Goal: Information Seeking & Learning: Check status

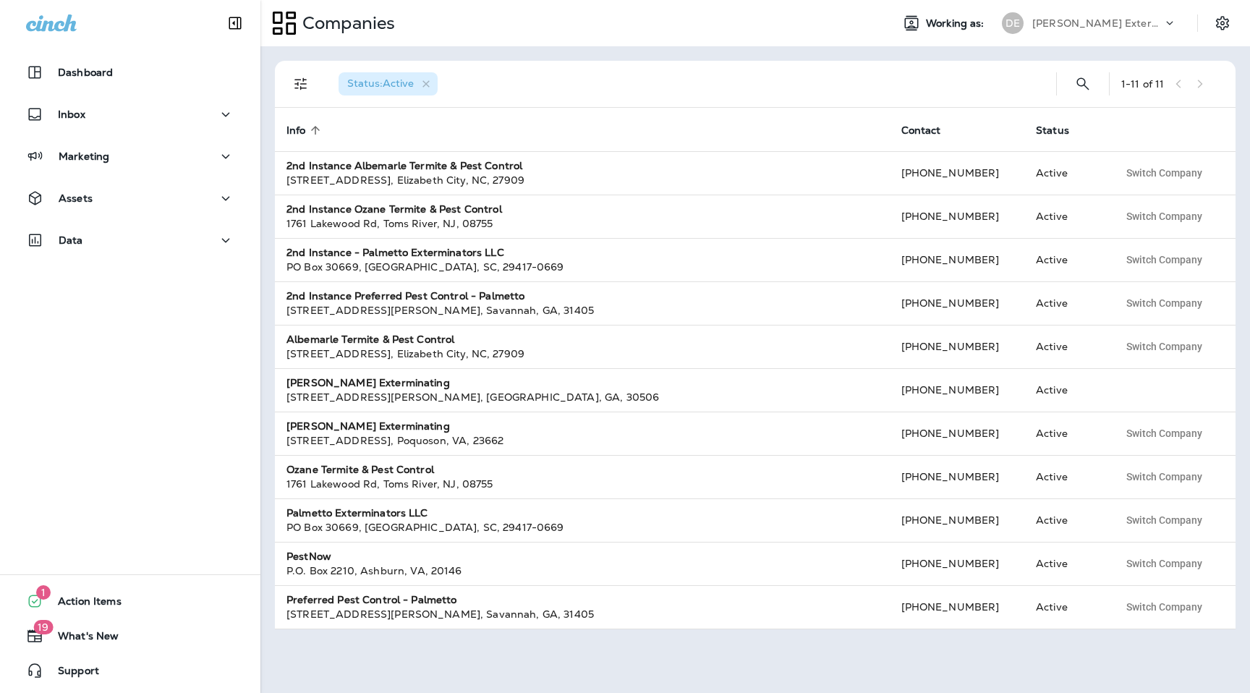
click at [1085, 22] on p "[PERSON_NAME] Exterminating" at bounding box center [1097, 23] width 130 height 12
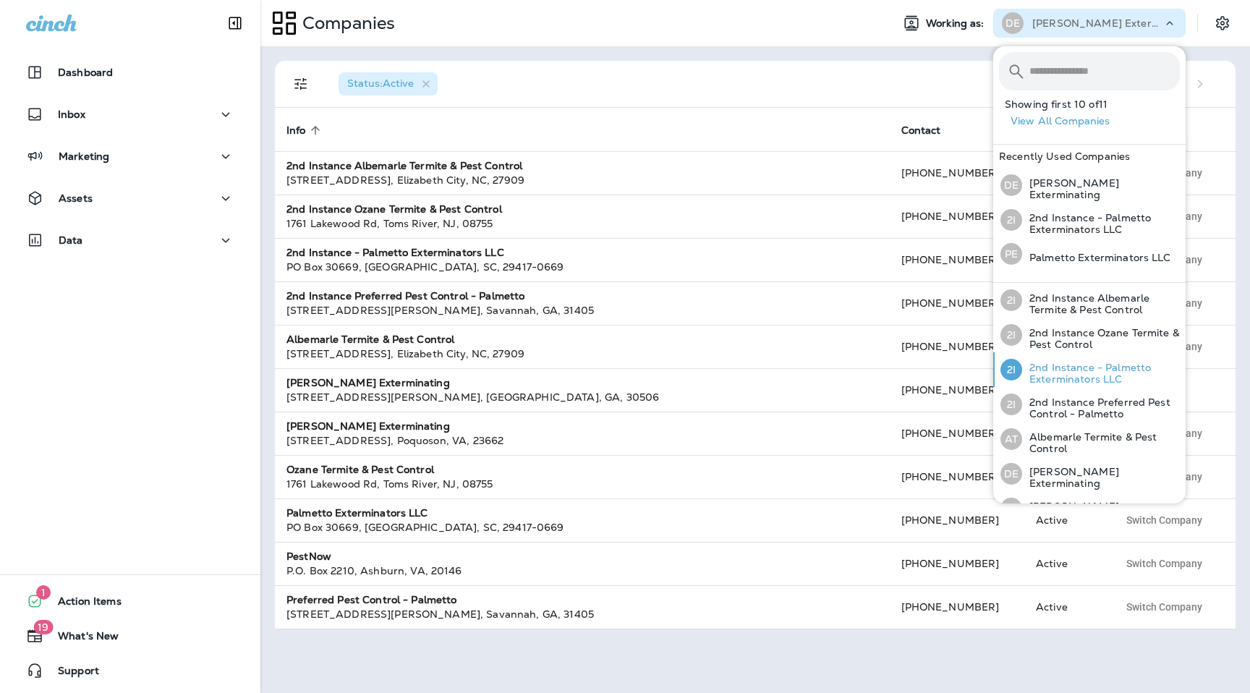
scroll to position [158, 0]
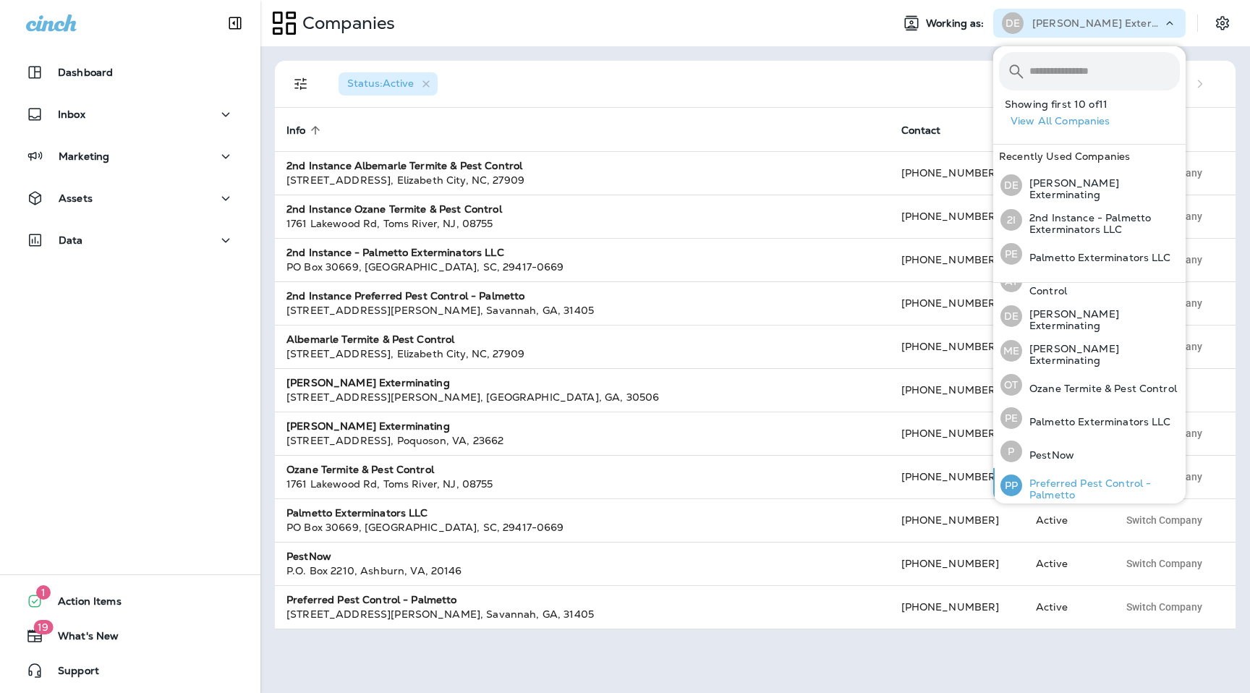
click at [1054, 493] on p "Preferred Pest Control - Palmetto" at bounding box center [1101, 488] width 158 height 23
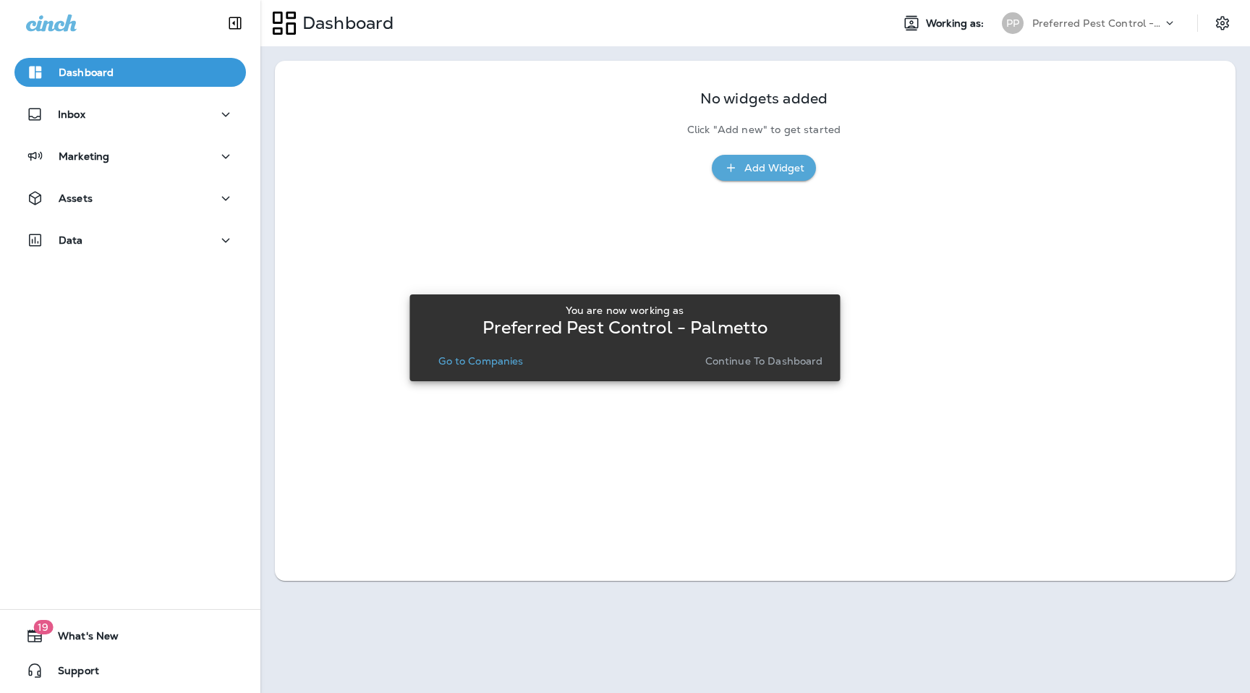
click at [764, 358] on p "Continue to Dashboard" at bounding box center [764, 361] width 118 height 12
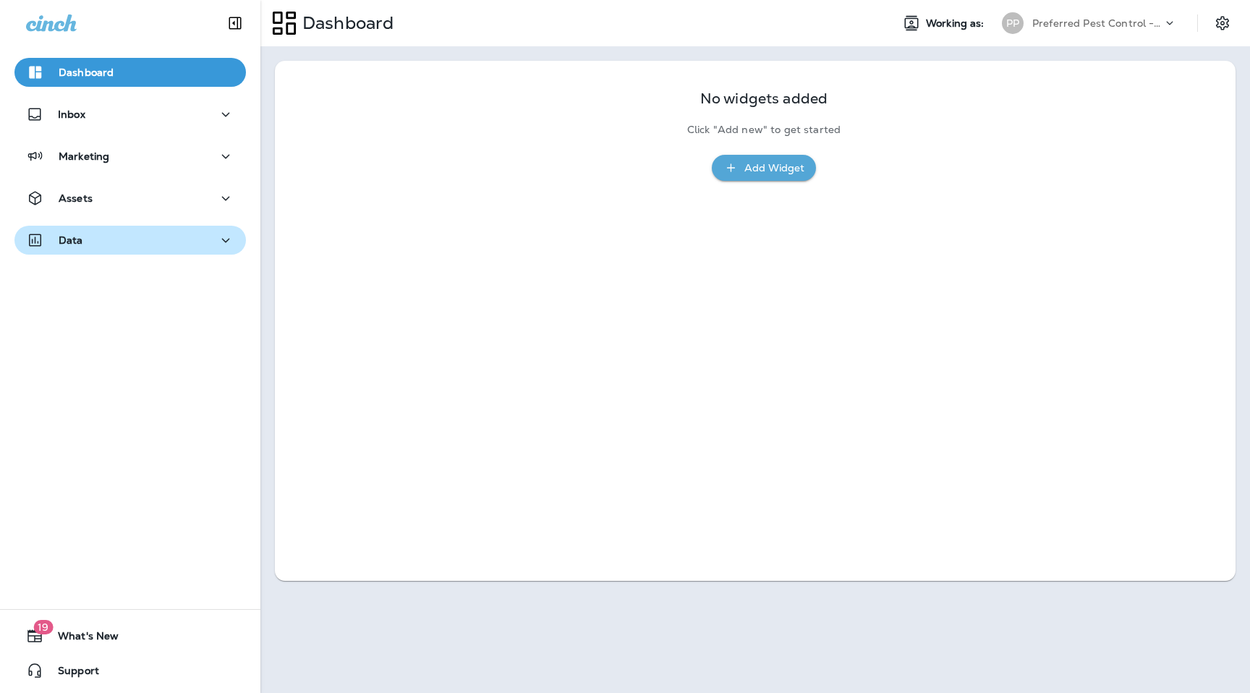
click at [172, 242] on div "Data" at bounding box center [130, 240] width 208 height 18
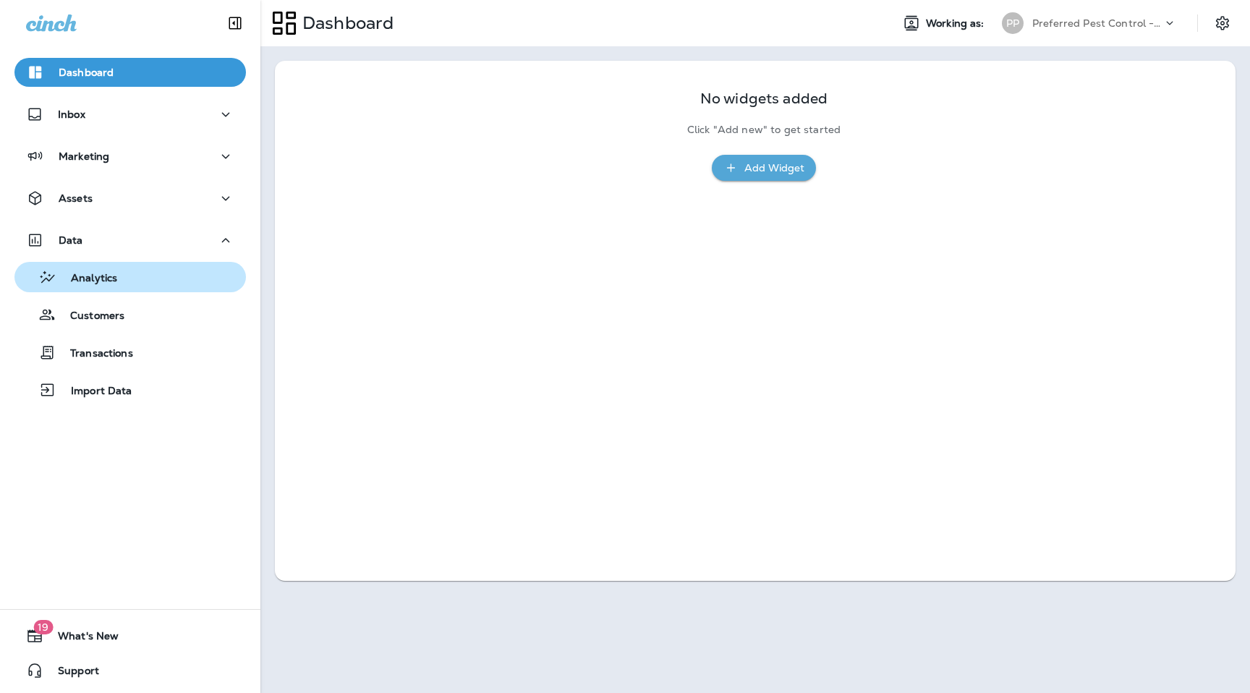
click at [131, 286] on div "Analytics" at bounding box center [130, 277] width 220 height 22
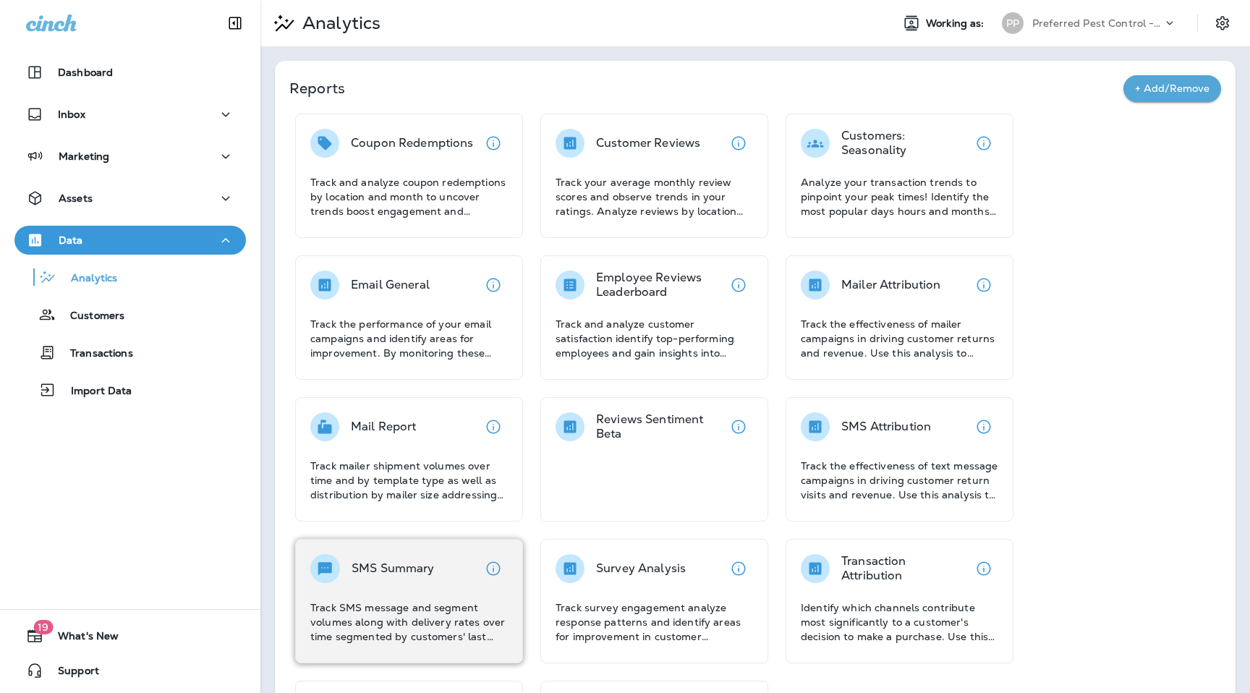
click at [380, 554] on div "SMS Summary" at bounding box center [392, 568] width 83 height 29
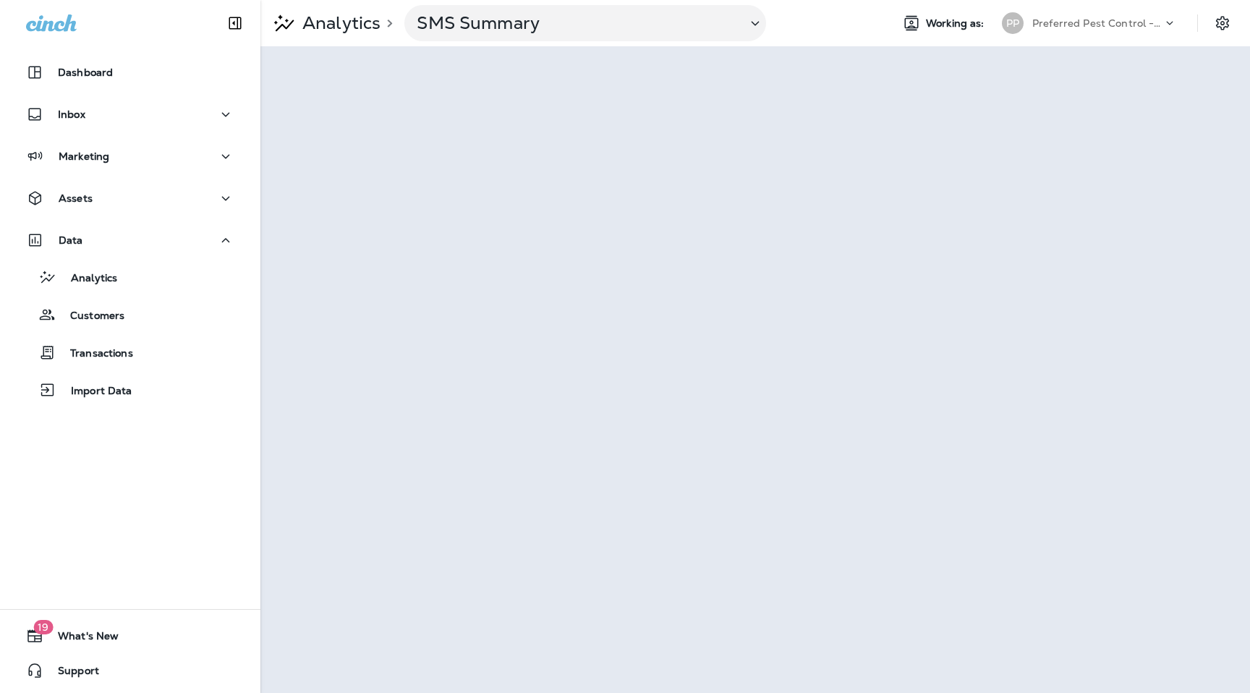
click at [1130, 29] on div "Preferred Pest Control - Palmetto" at bounding box center [1097, 23] width 130 height 22
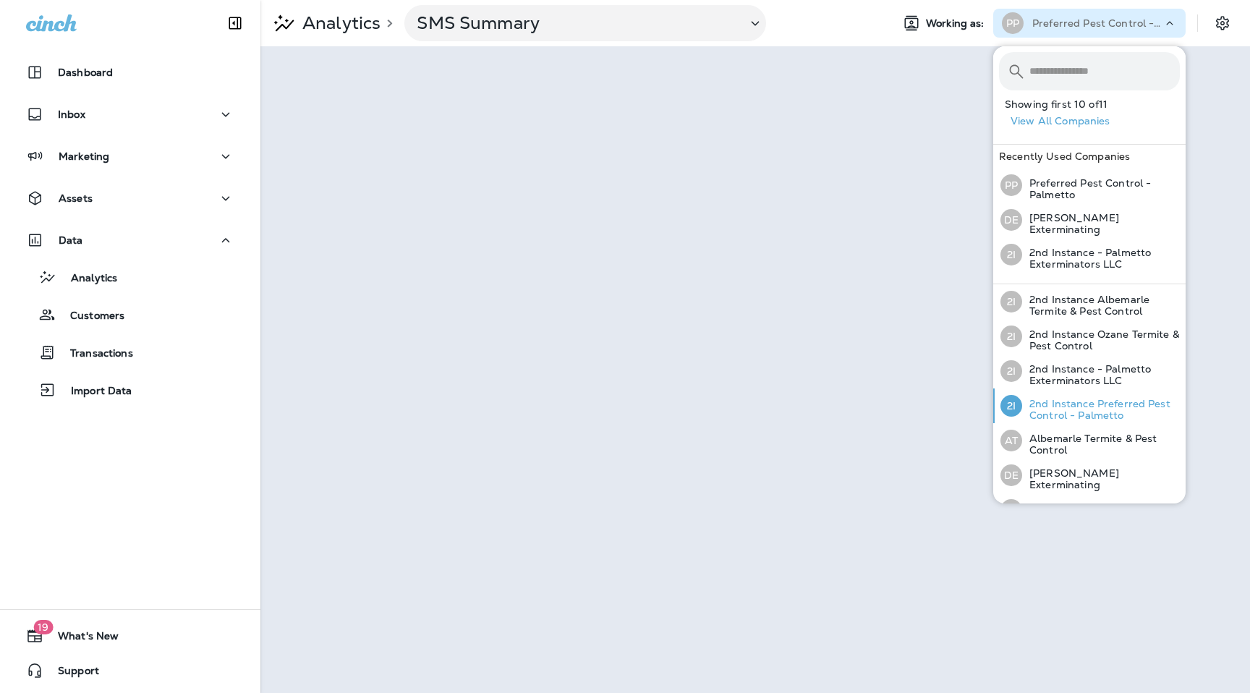
scroll to position [159, 0]
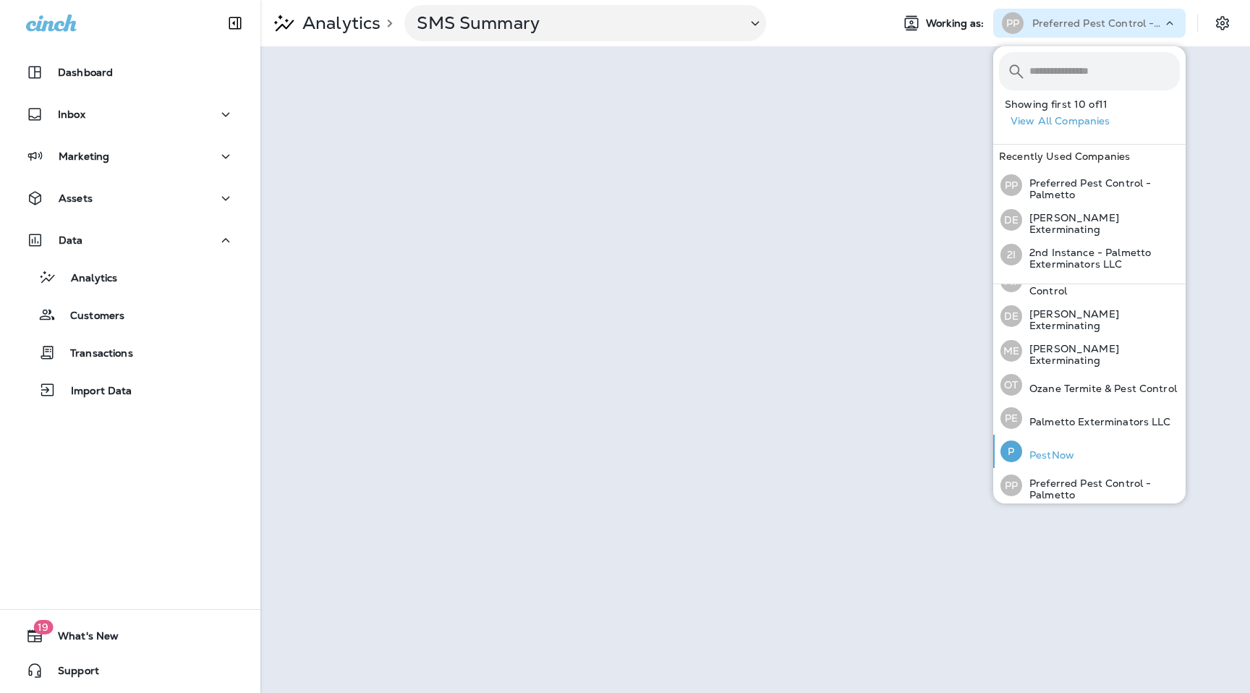
click at [1062, 440] on div "P PestNow" at bounding box center [1036, 451] width 85 height 33
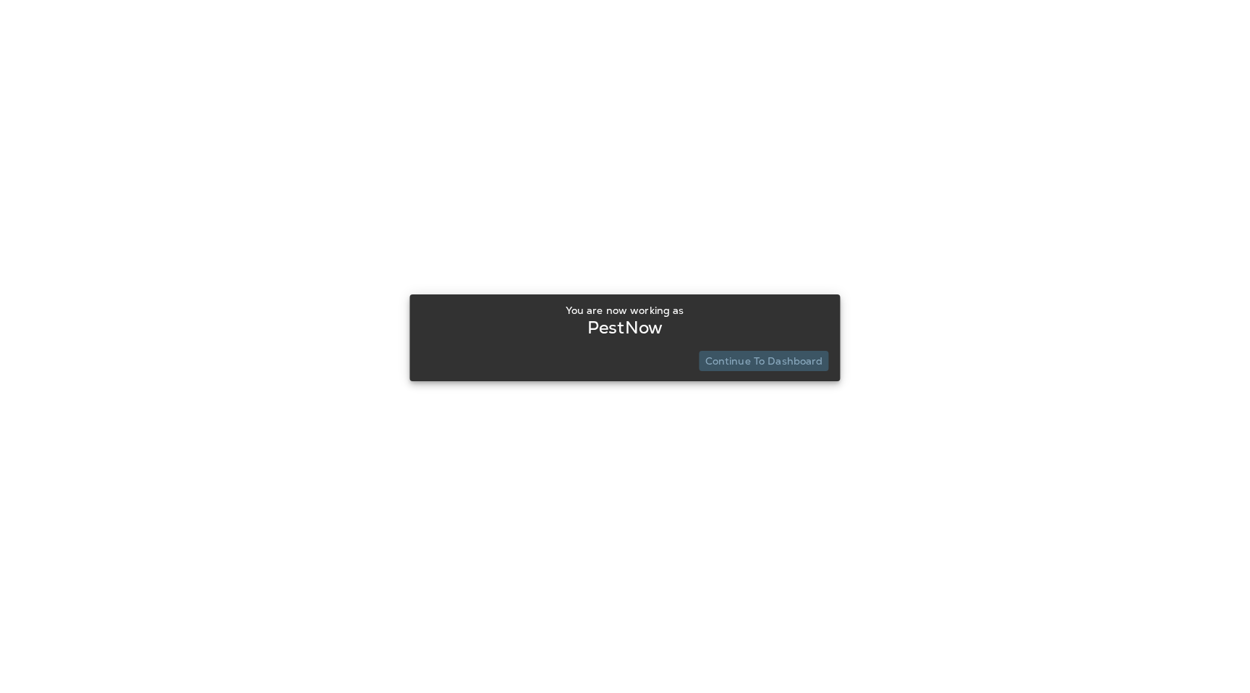
click at [780, 367] on p "Continue to Dashboard" at bounding box center [764, 361] width 118 height 12
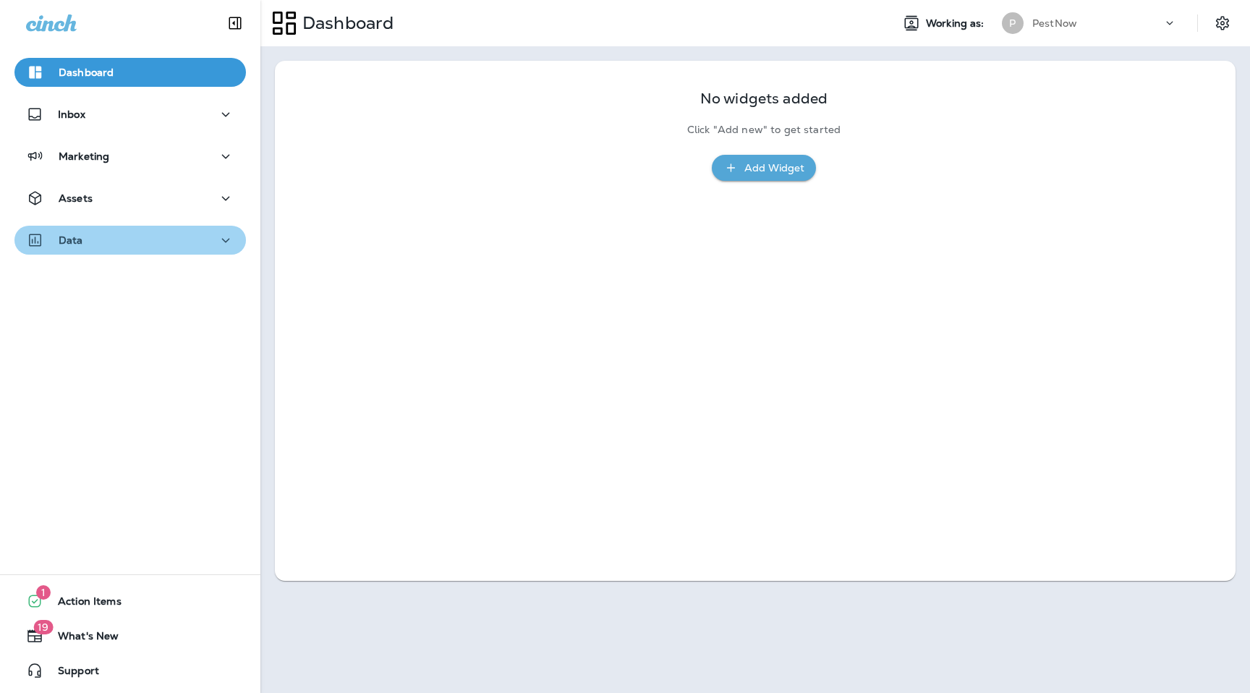
click at [177, 239] on div "Data" at bounding box center [130, 240] width 208 height 18
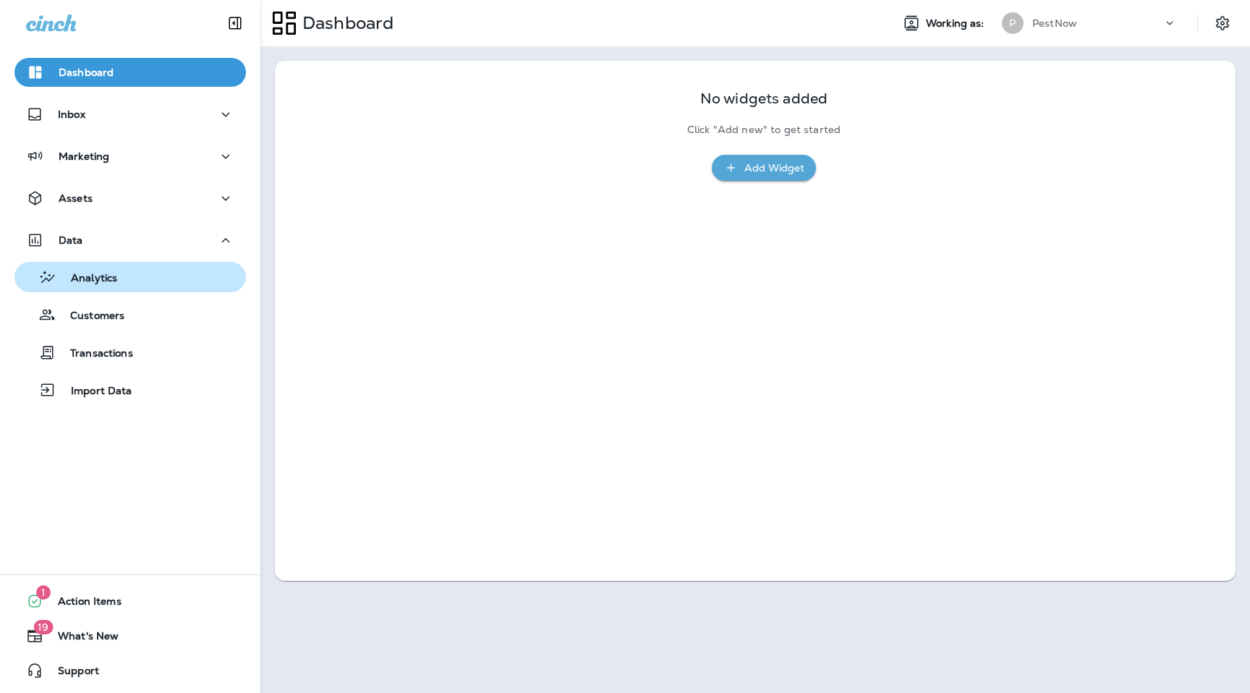
click at [163, 273] on div "Analytics" at bounding box center [130, 277] width 220 height 22
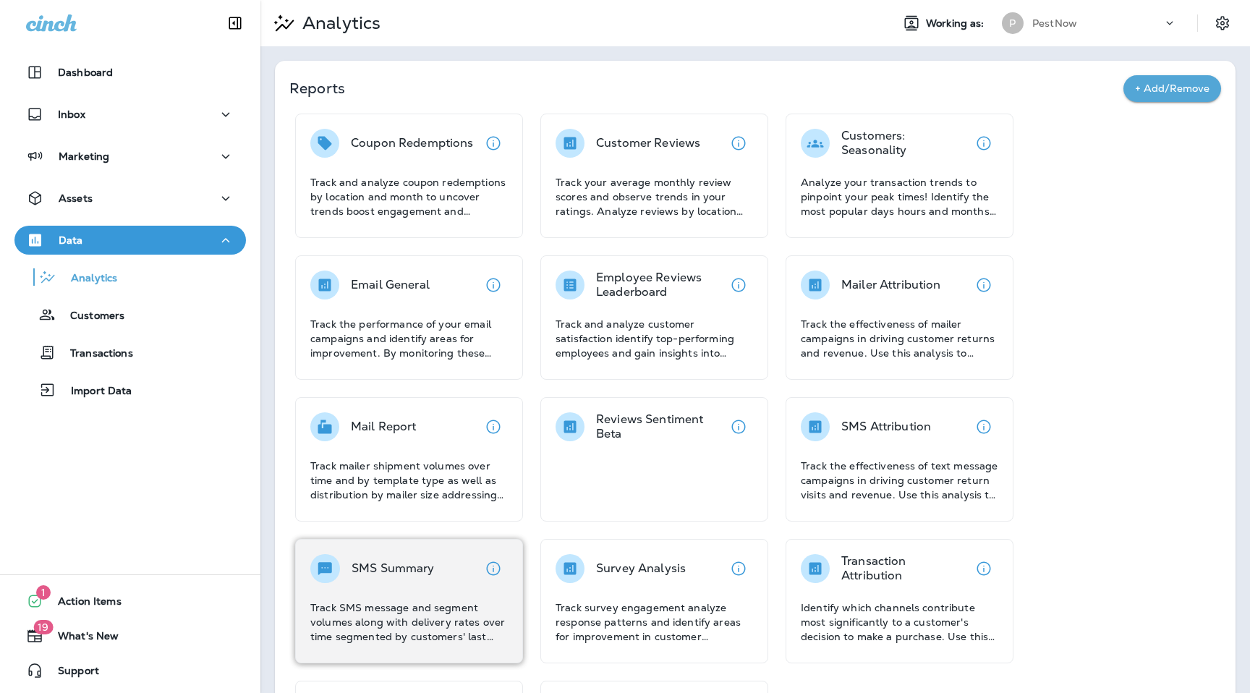
click at [411, 587] on div "SMS Summary Track SMS message and segment volumes along with delivery rates ove…" at bounding box center [408, 599] width 197 height 90
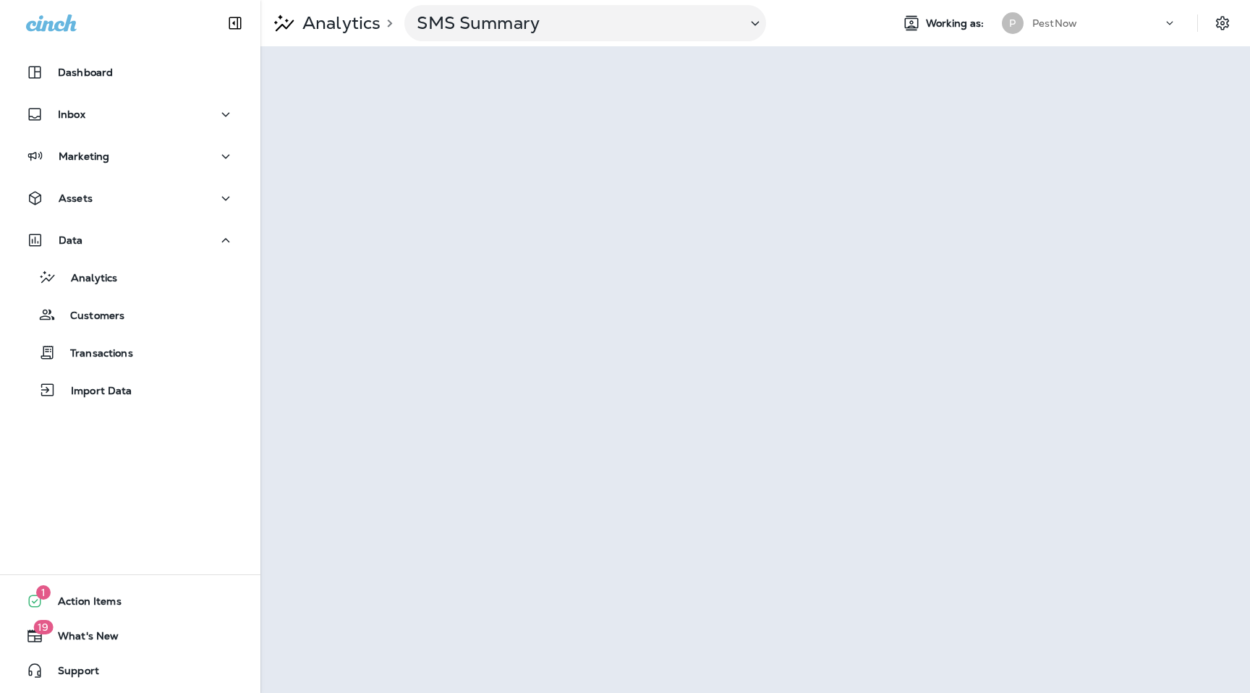
click at [1073, 21] on p "PestNow" at bounding box center [1054, 23] width 45 height 12
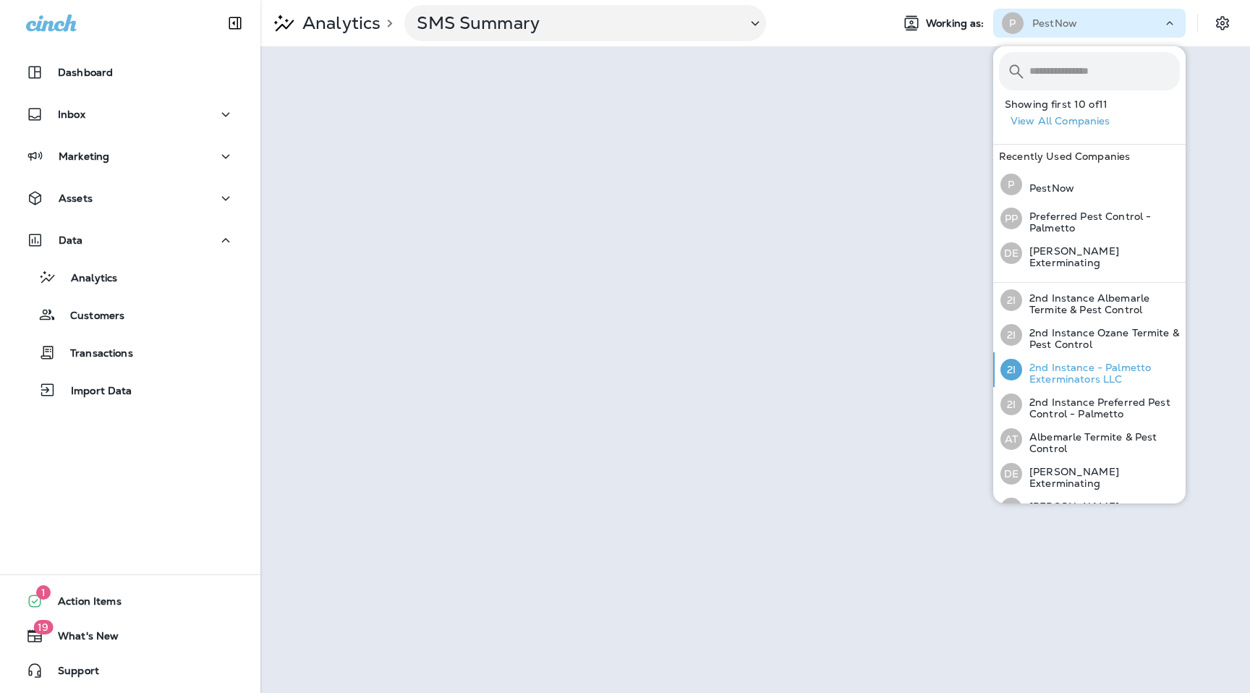
scroll to position [158, 0]
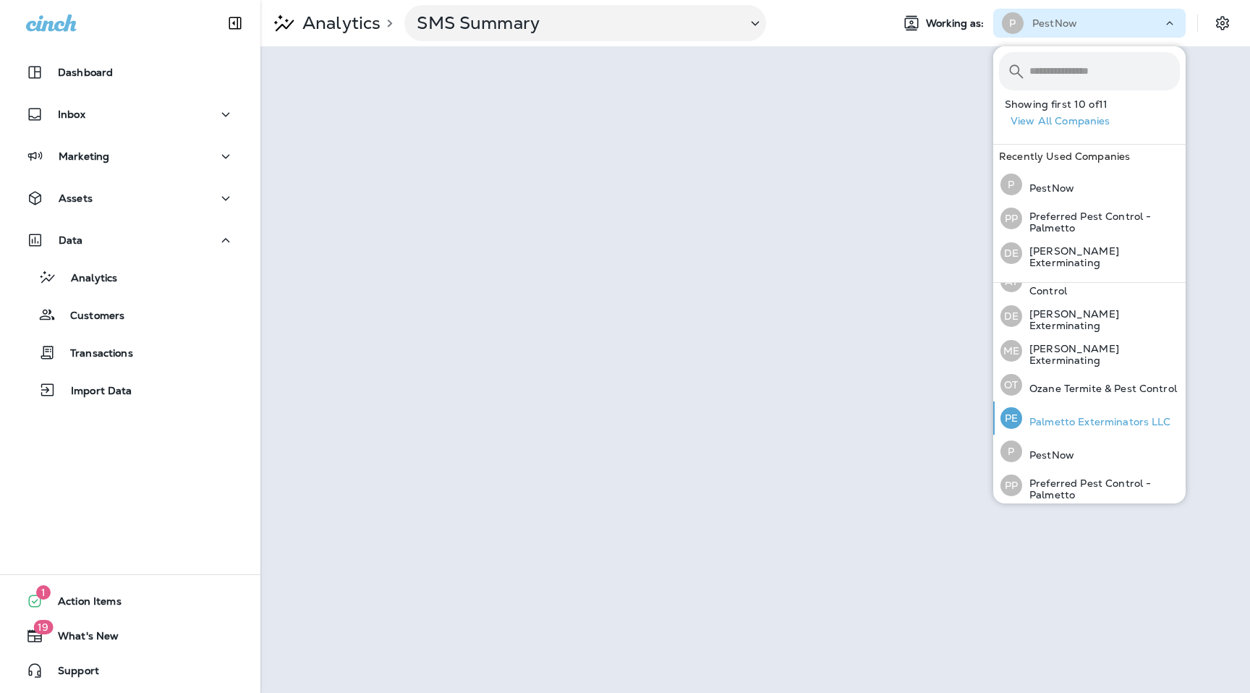
click at [1062, 416] on p "Palmetto Exterminators LLC" at bounding box center [1096, 422] width 149 height 12
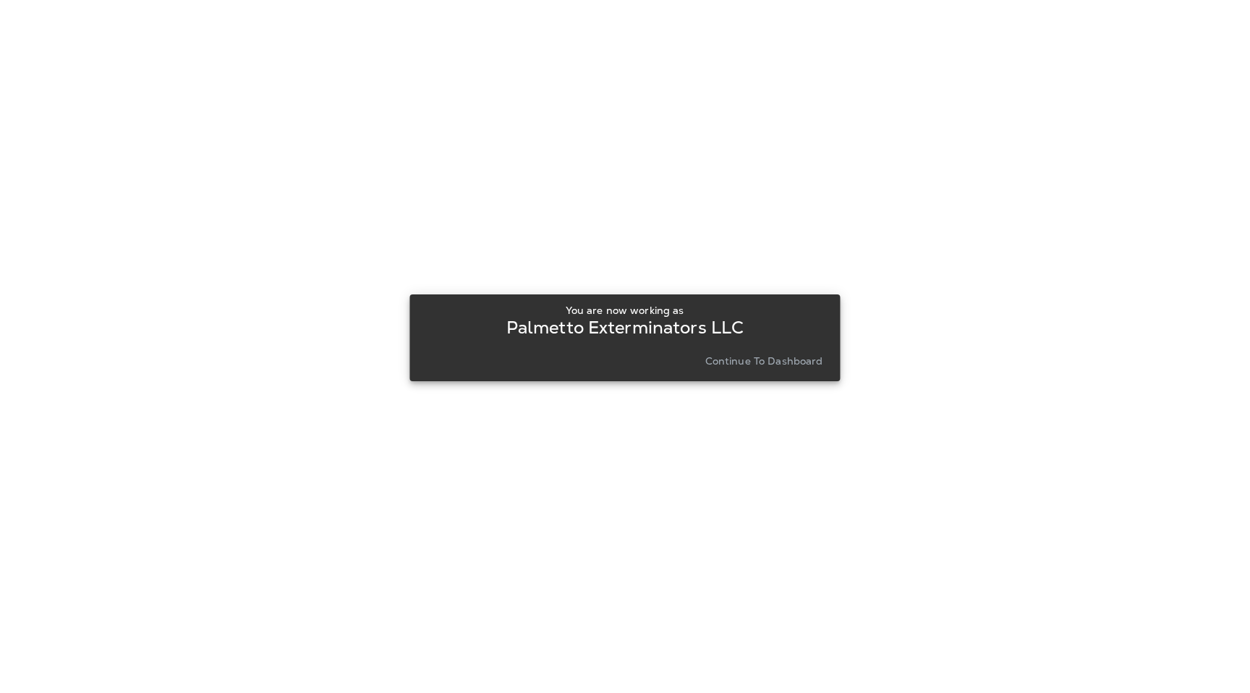
click at [750, 346] on div "You are now working as Palmetto Exterminators LLC Continue to Dashboard" at bounding box center [624, 337] width 407 height 67
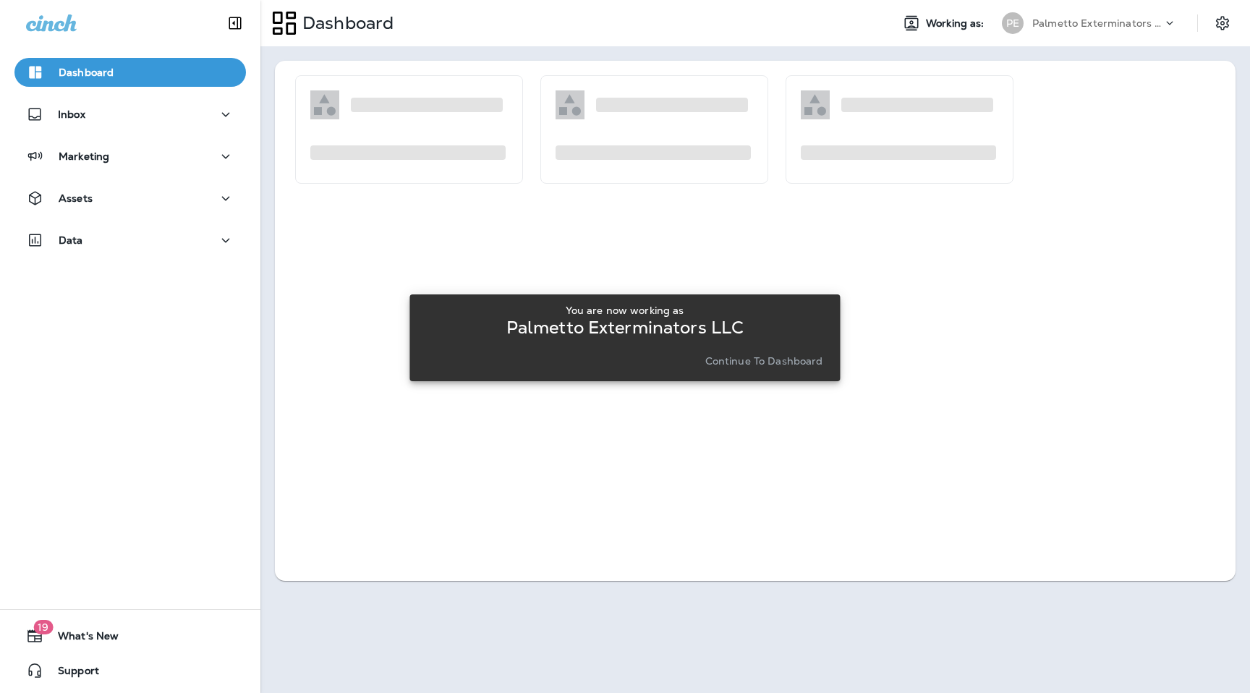
click at [750, 367] on p "Continue to Dashboard" at bounding box center [764, 361] width 118 height 12
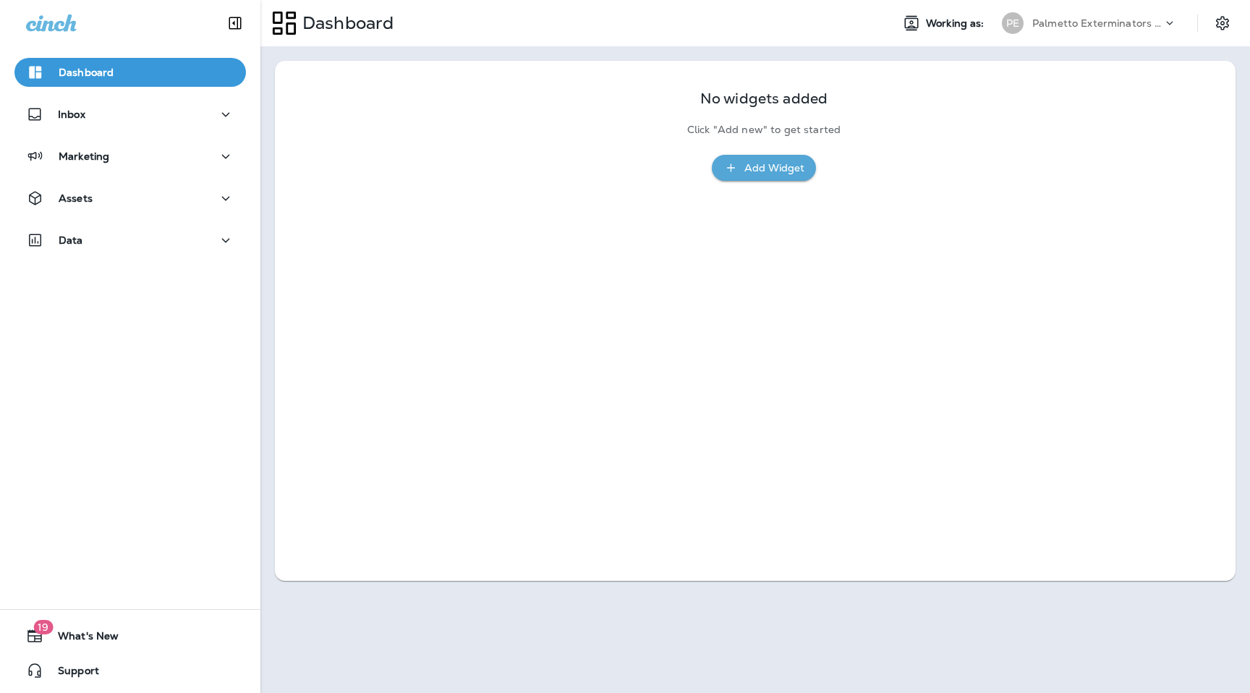
click at [237, 259] on div "Data" at bounding box center [130, 244] width 260 height 36
click at [219, 249] on button "Data" at bounding box center [129, 240] width 231 height 29
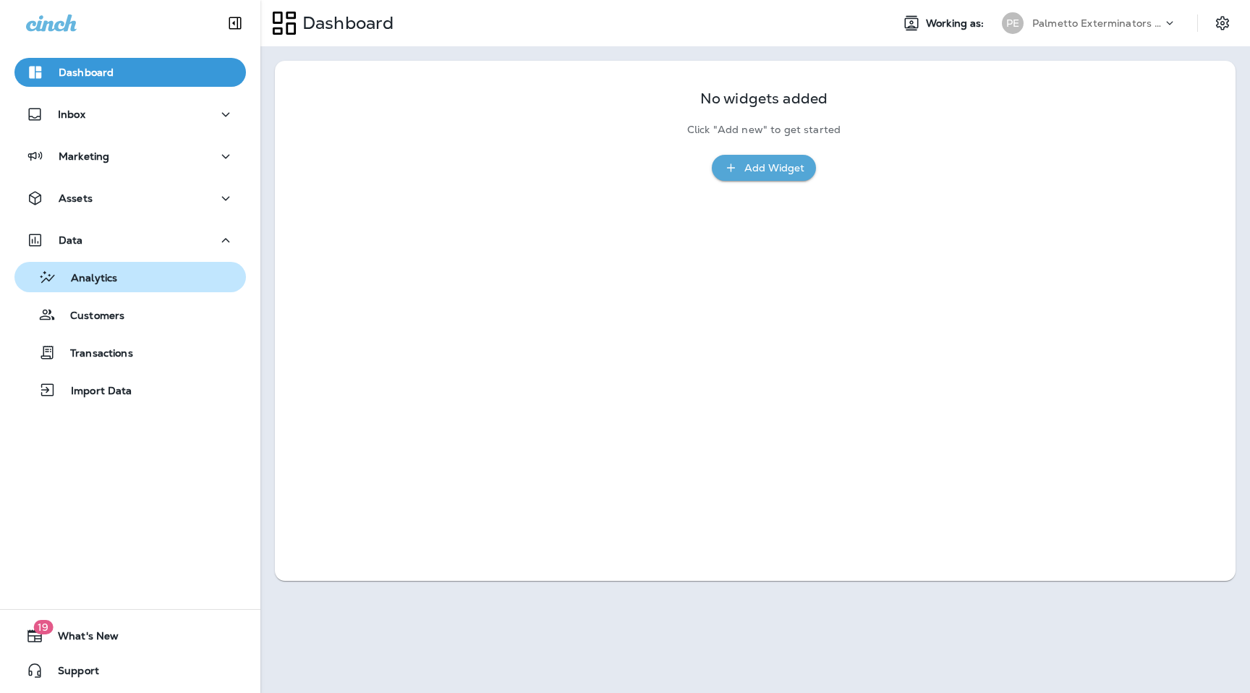
click at [206, 281] on div "Analytics" at bounding box center [130, 277] width 220 height 22
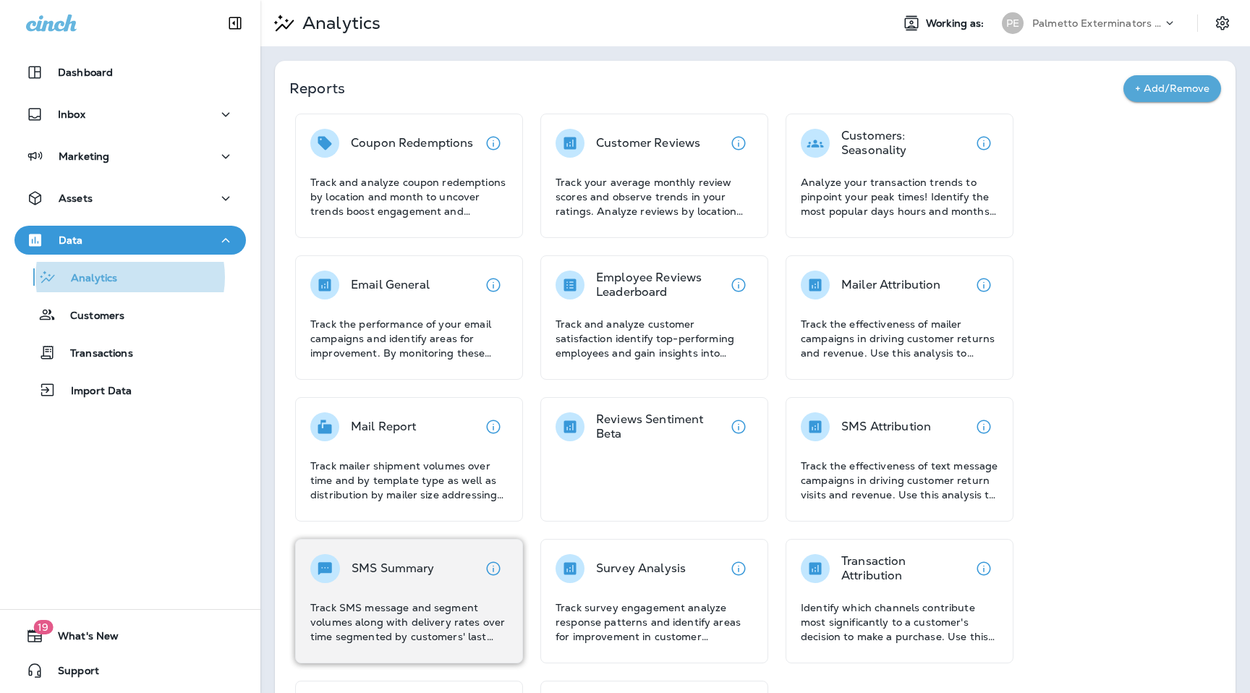
click at [377, 570] on p "SMS Summary" at bounding box center [392, 568] width 83 height 14
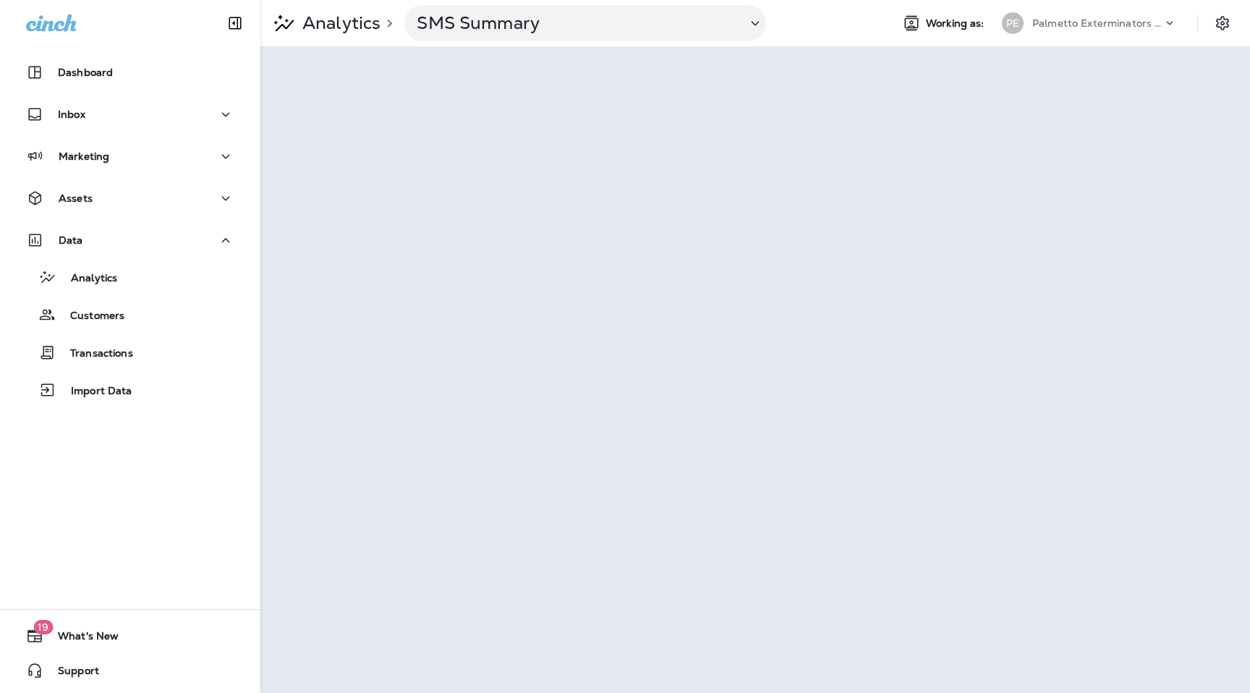
click at [1123, 25] on p "Palmetto Exterminators LLC" at bounding box center [1097, 23] width 130 height 12
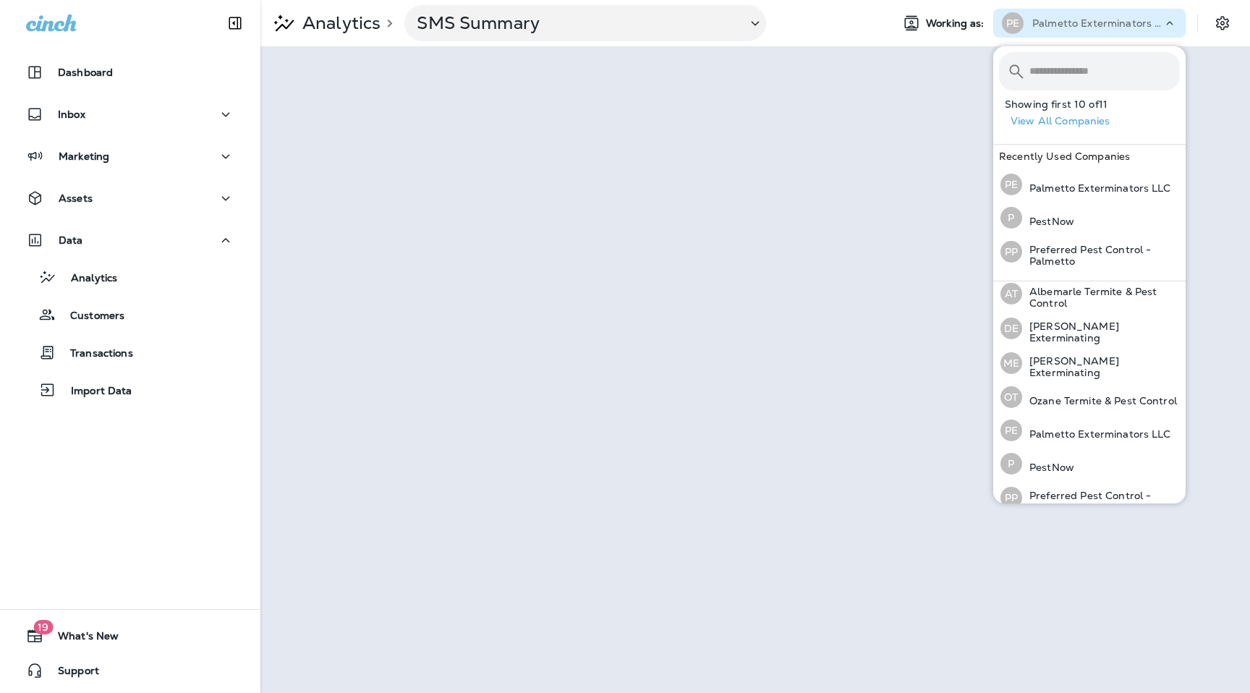
scroll to position [157, 0]
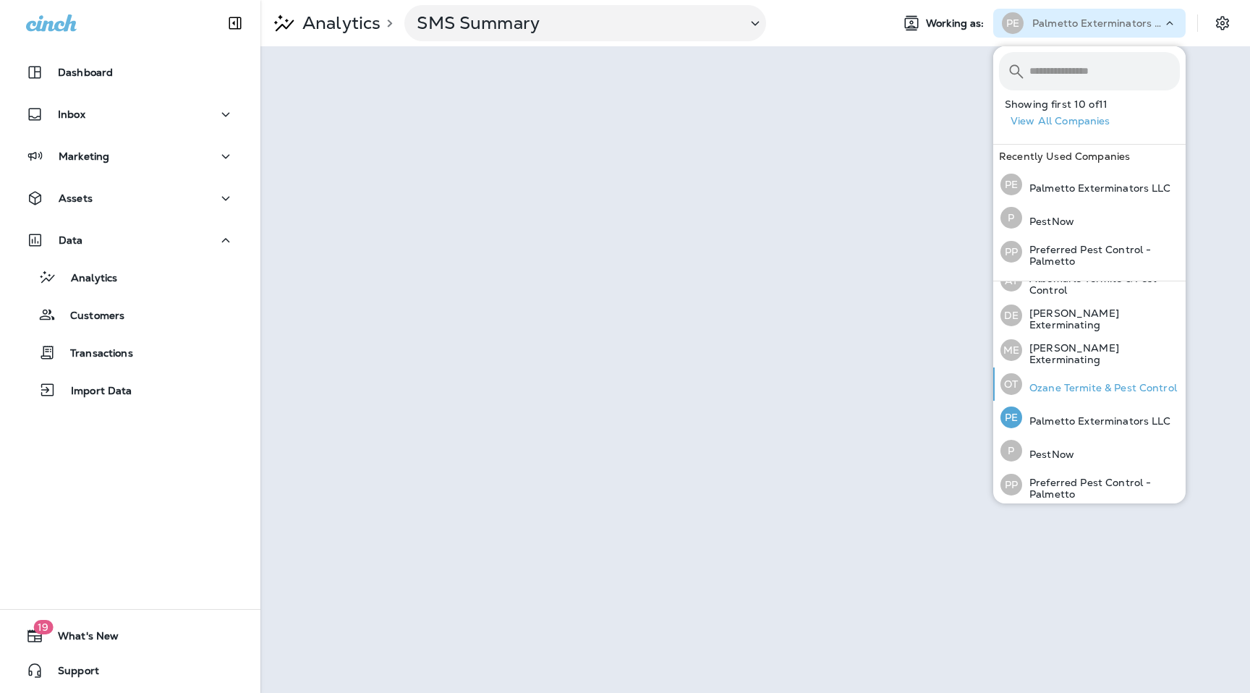
click at [1066, 375] on div "OT Ozane Termite & Pest Control" at bounding box center [1088, 383] width 188 height 33
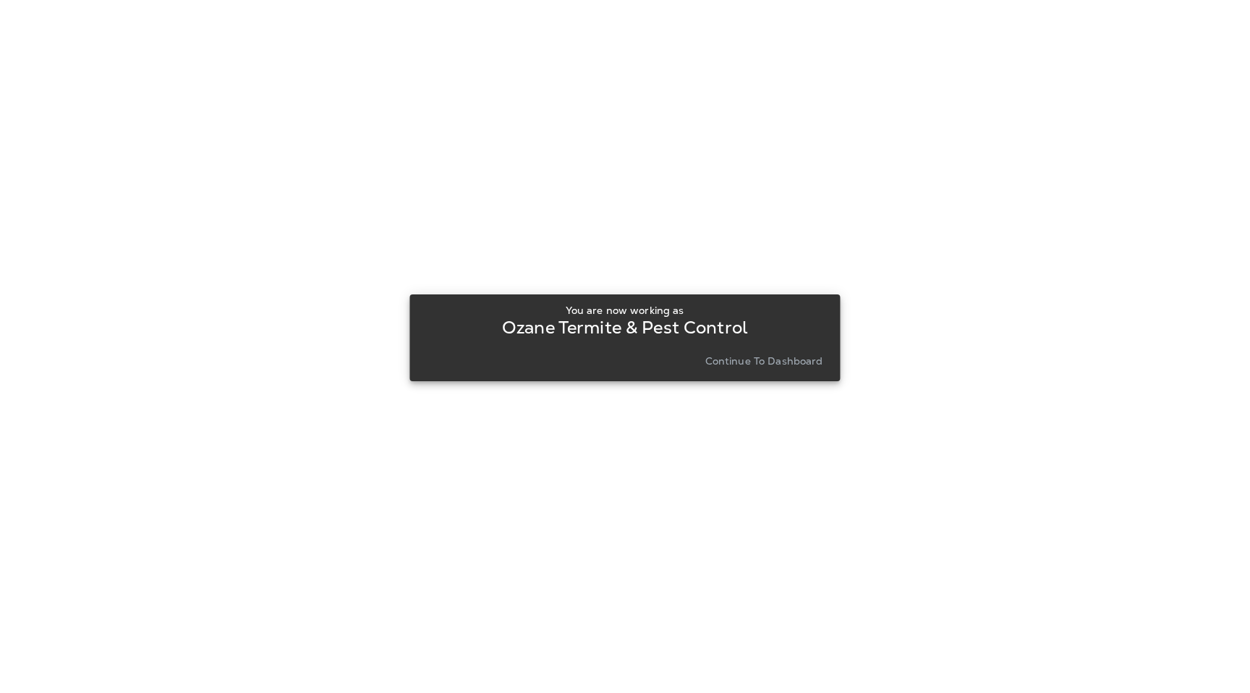
click at [764, 357] on p "Continue to Dashboard" at bounding box center [764, 361] width 118 height 12
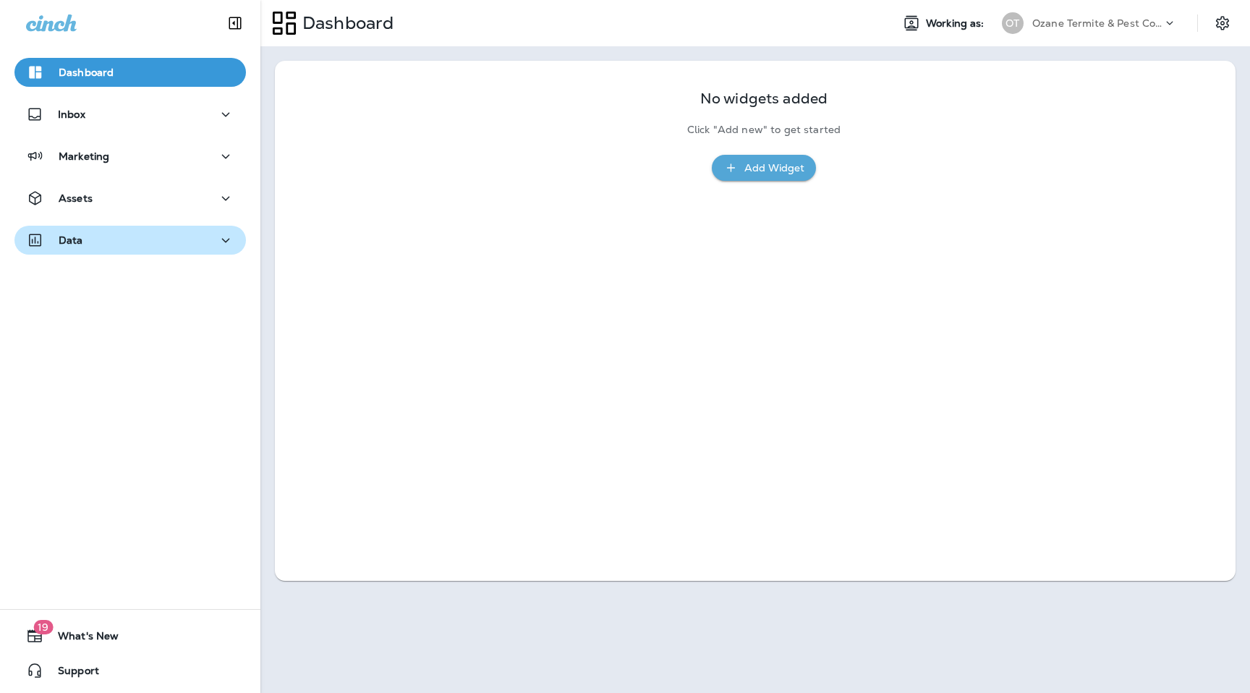
click at [108, 248] on div "Data" at bounding box center [130, 240] width 208 height 18
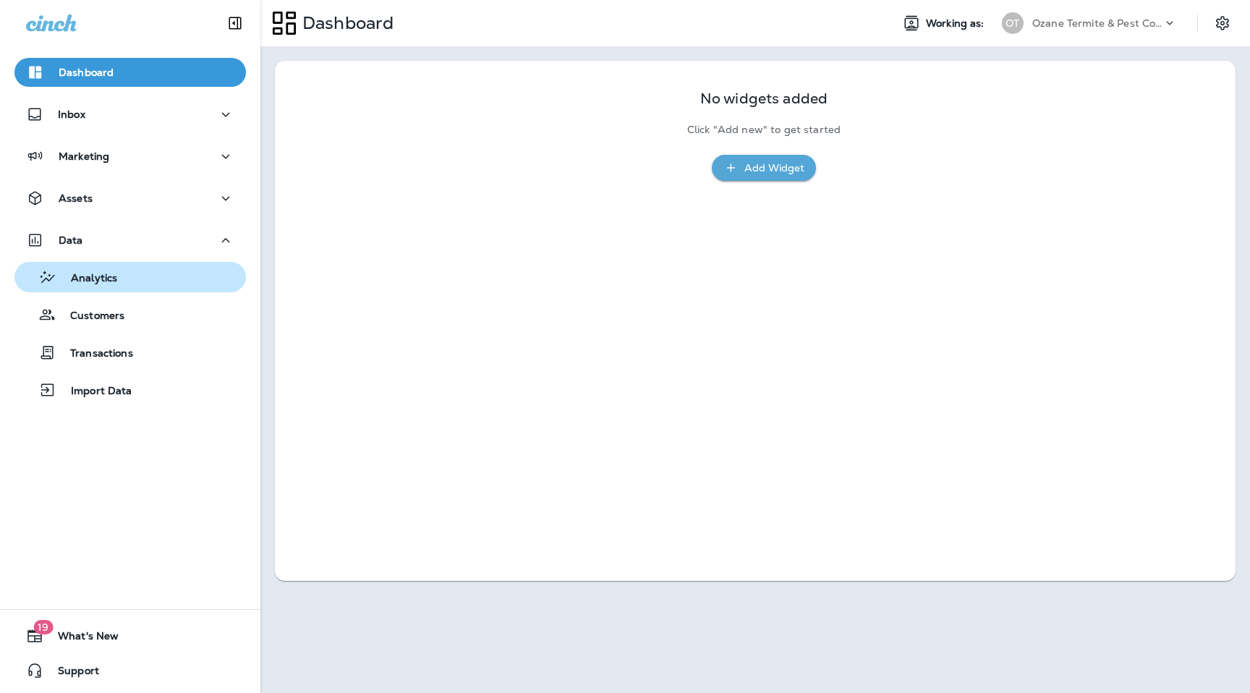
click at [101, 278] on p "Analytics" at bounding box center [86, 279] width 61 height 14
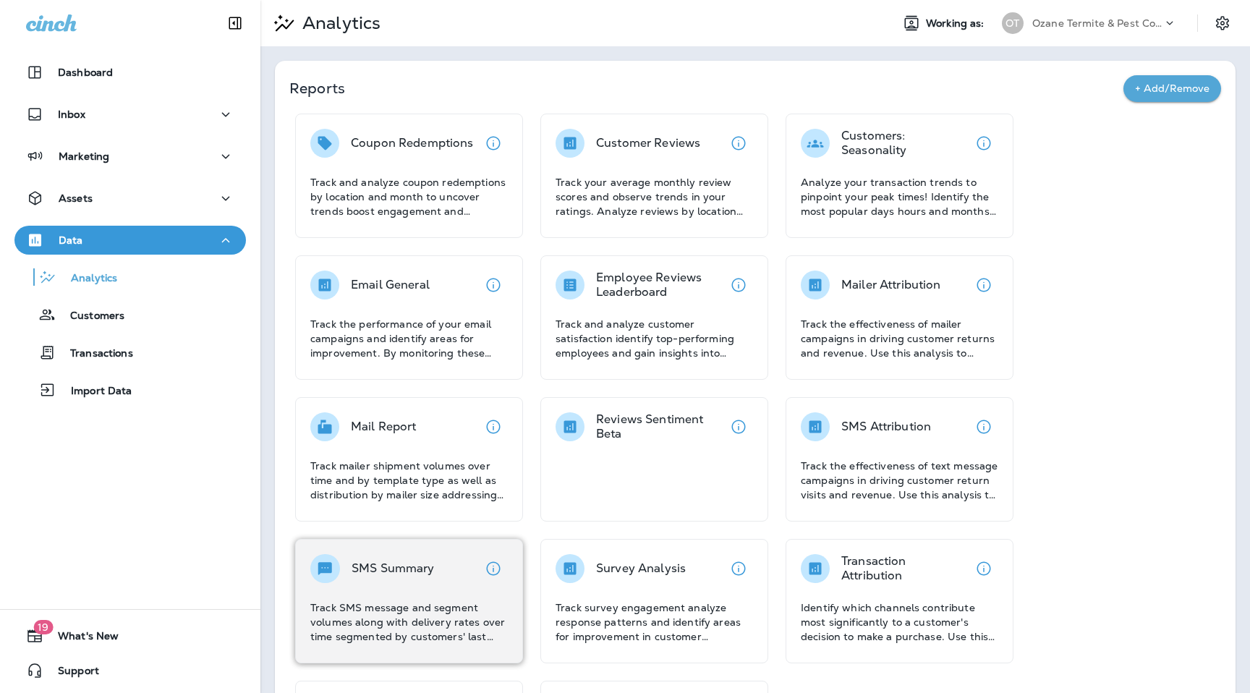
click at [377, 565] on p "SMS Summary" at bounding box center [392, 568] width 83 height 14
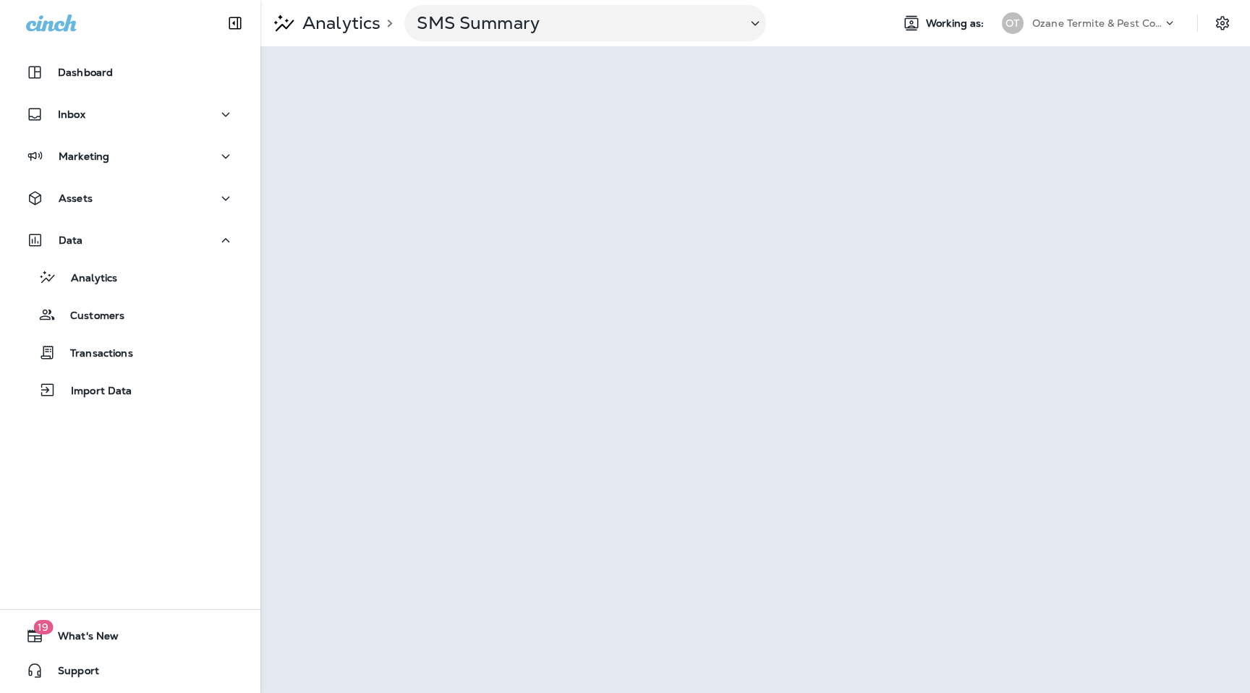
click at [1116, 25] on p "Ozane Termite & Pest Control" at bounding box center [1097, 23] width 130 height 12
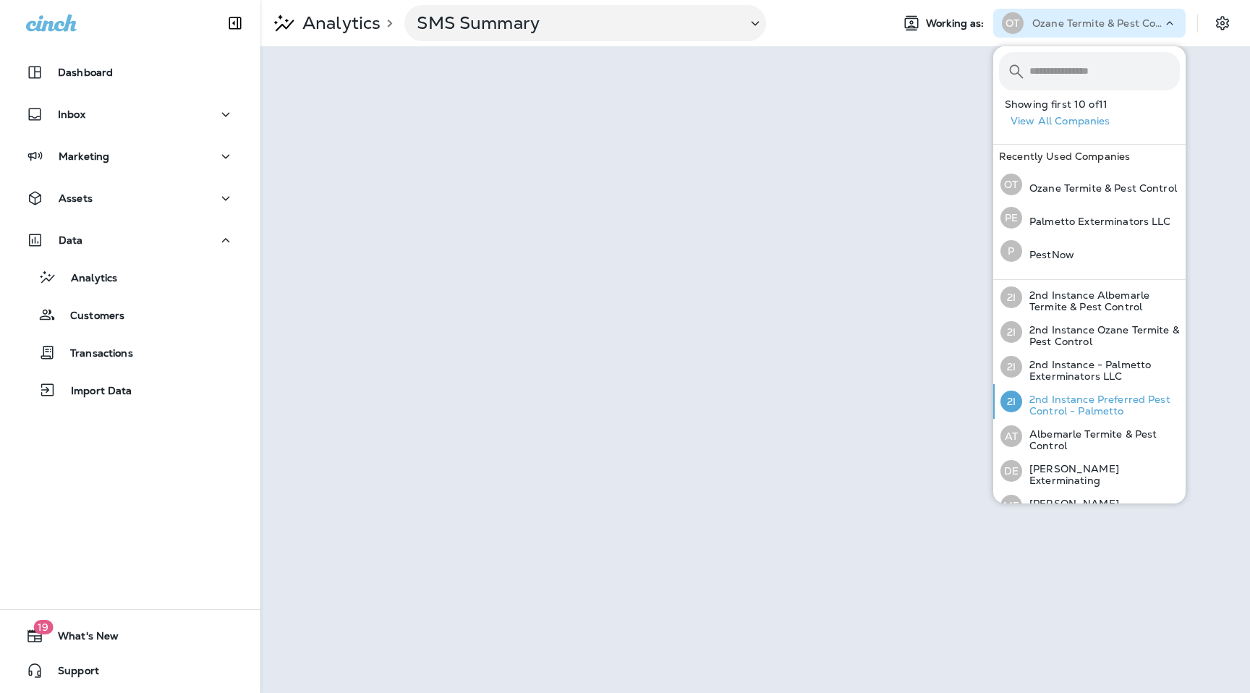
scroll to position [51, 0]
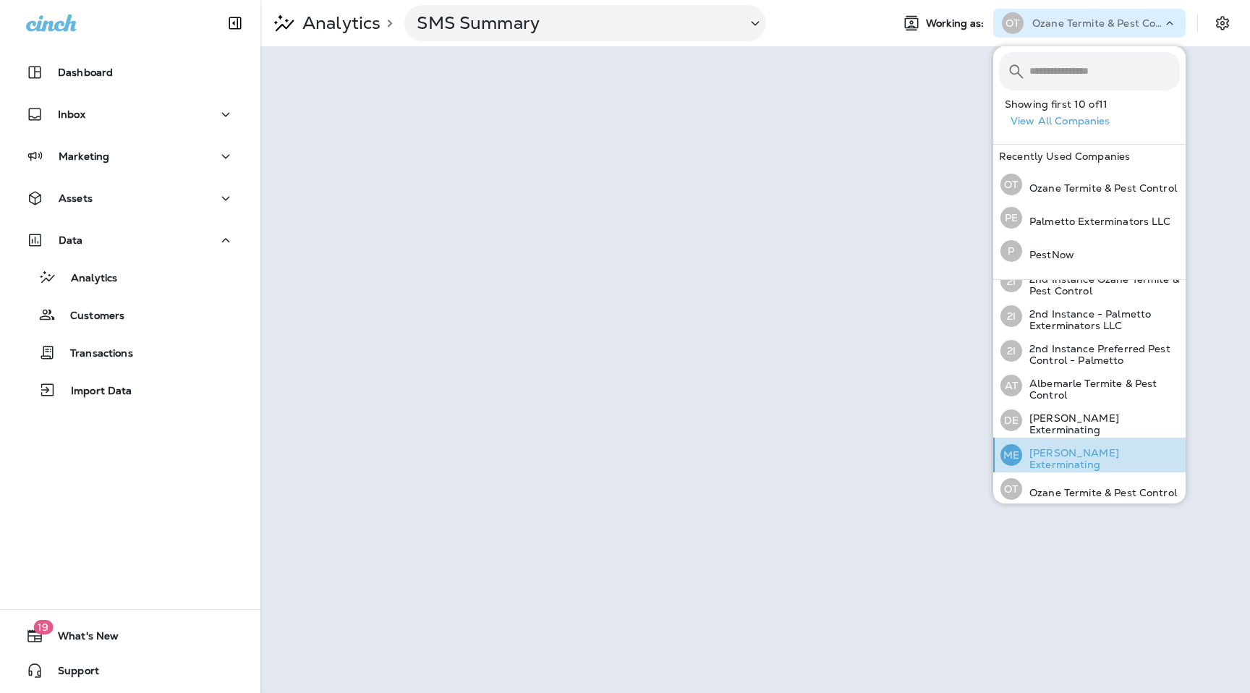
click at [1065, 462] on div "ME [PERSON_NAME] Exterminating" at bounding box center [1089, 454] width 191 height 35
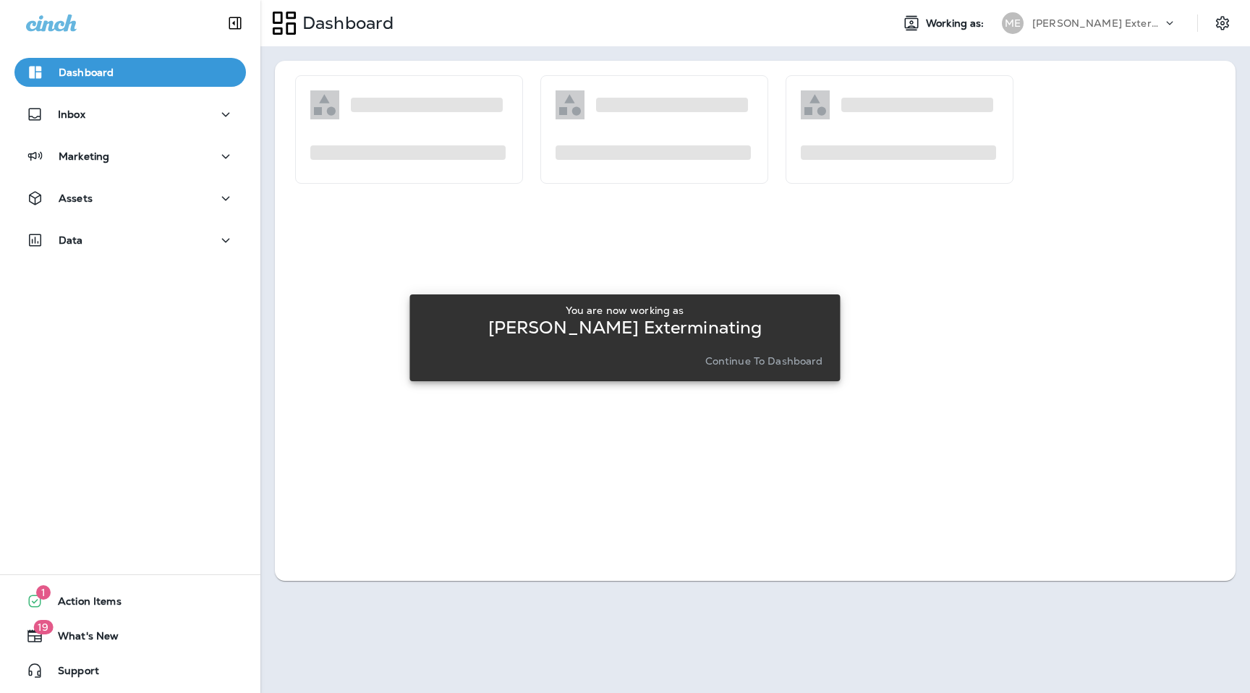
click at [768, 367] on p "Continue to Dashboard" at bounding box center [764, 361] width 118 height 12
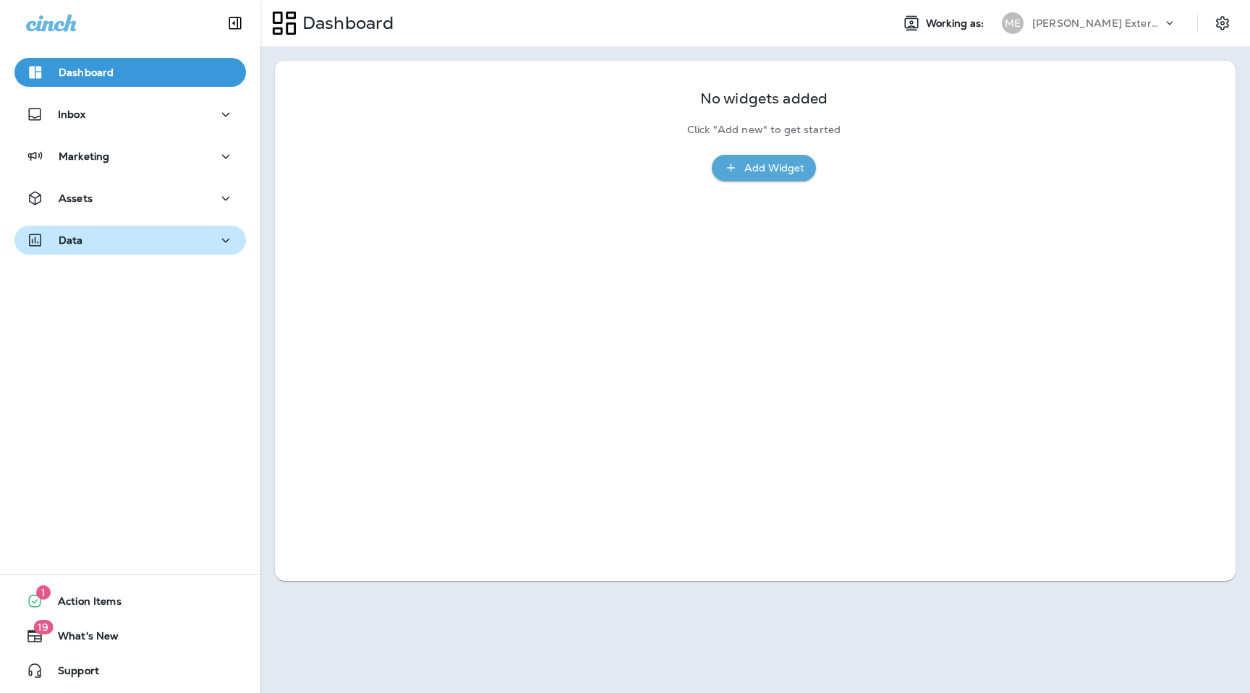
click at [148, 247] on div "Data" at bounding box center [130, 240] width 208 height 18
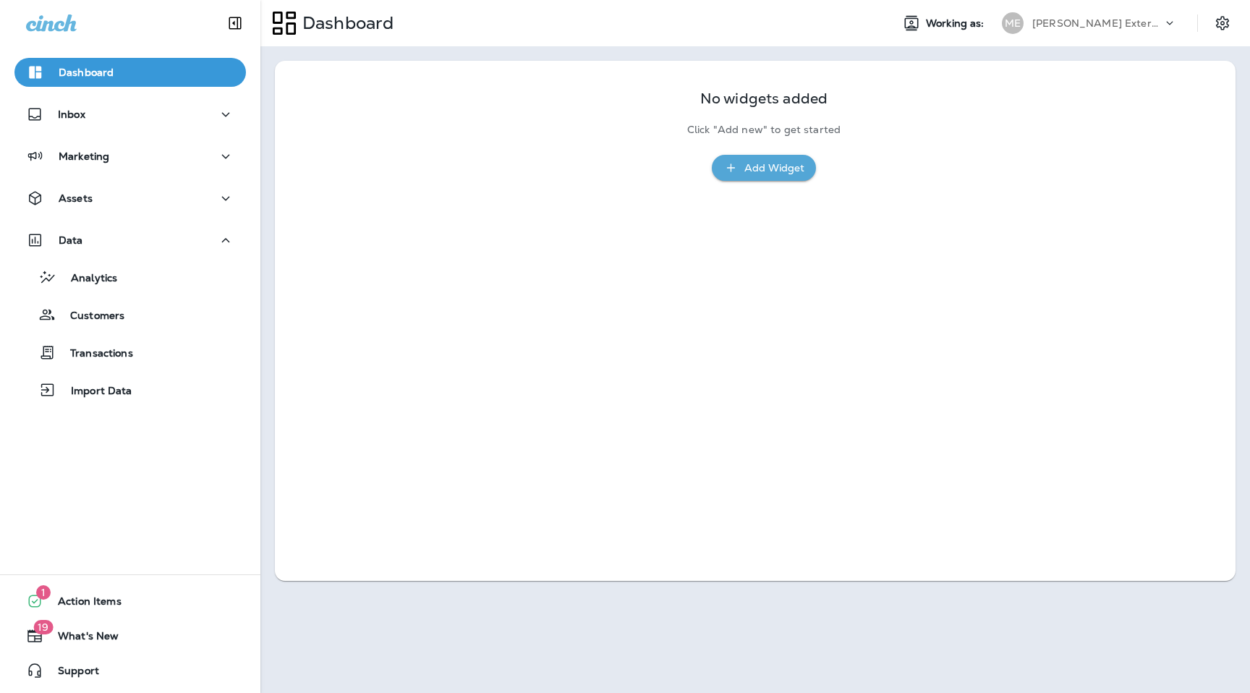
click at [127, 294] on div "Analytics Customers Transactions Import Data" at bounding box center [129, 330] width 231 height 150
click at [129, 274] on div "Analytics" at bounding box center [130, 277] width 220 height 22
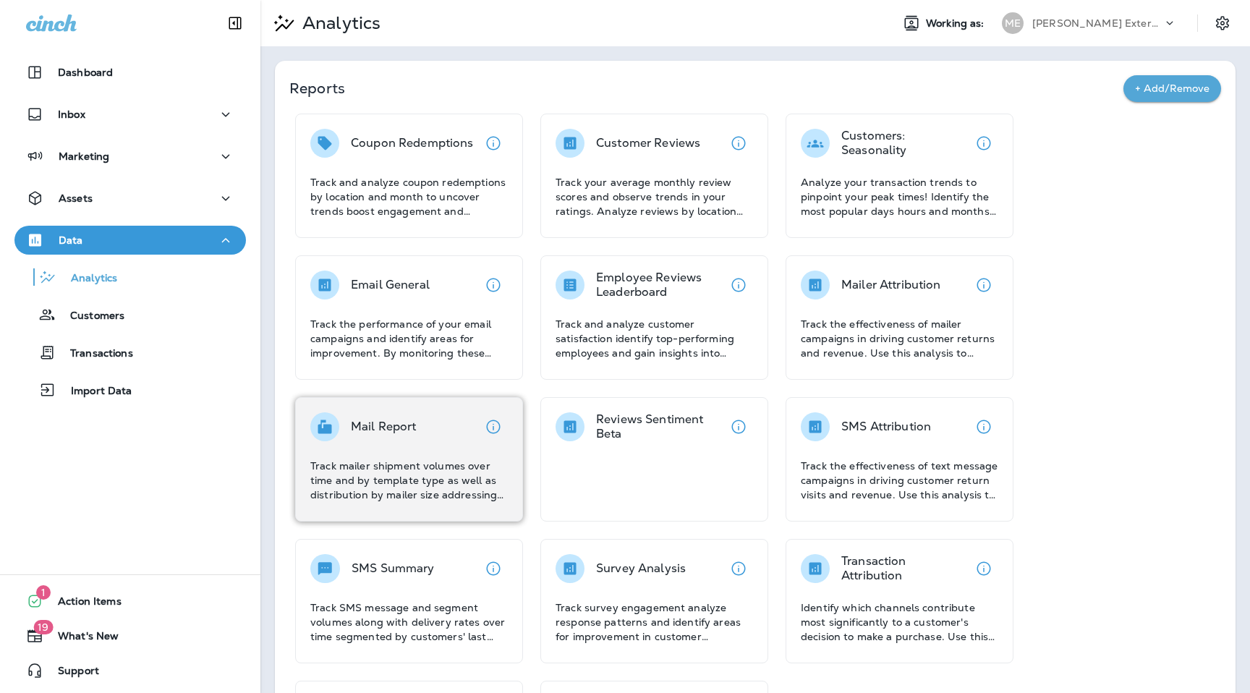
click at [335, 486] on p "Track mailer shipment volumes over time and by template type as well as distrib…" at bounding box center [408, 479] width 197 height 43
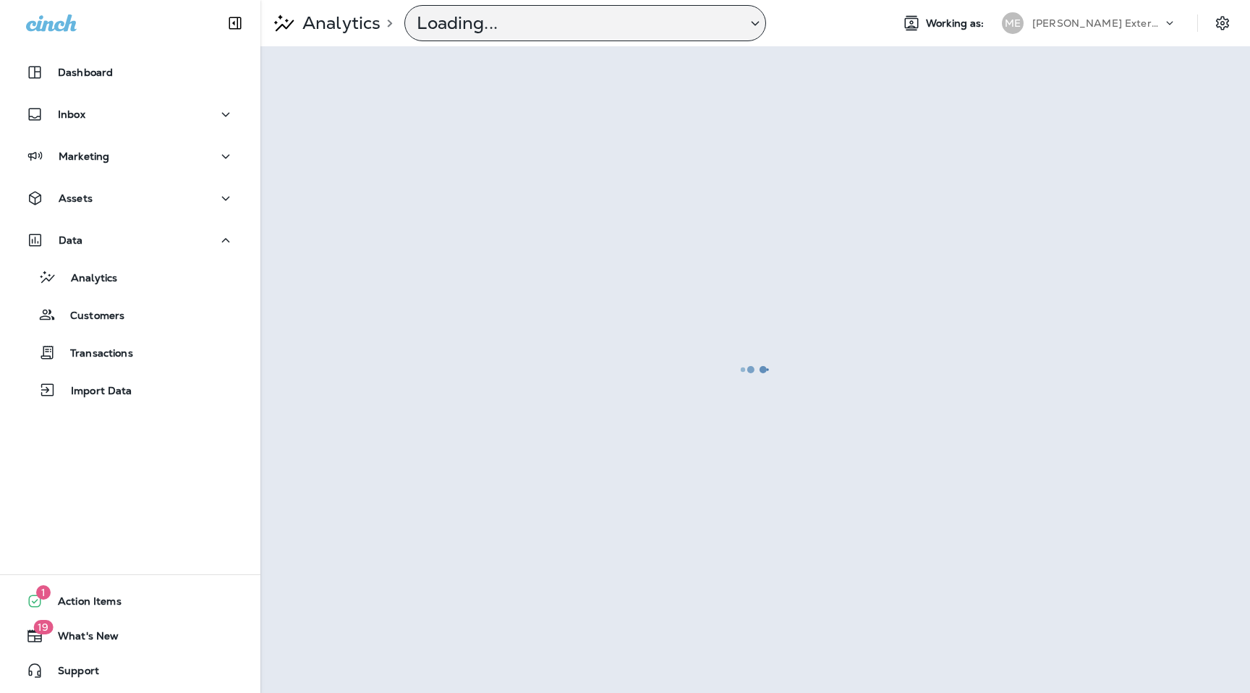
click at [516, 29] on p "Loading..." at bounding box center [576, 23] width 318 height 22
click at [581, 25] on p "Mail Report" at bounding box center [576, 23] width 318 height 22
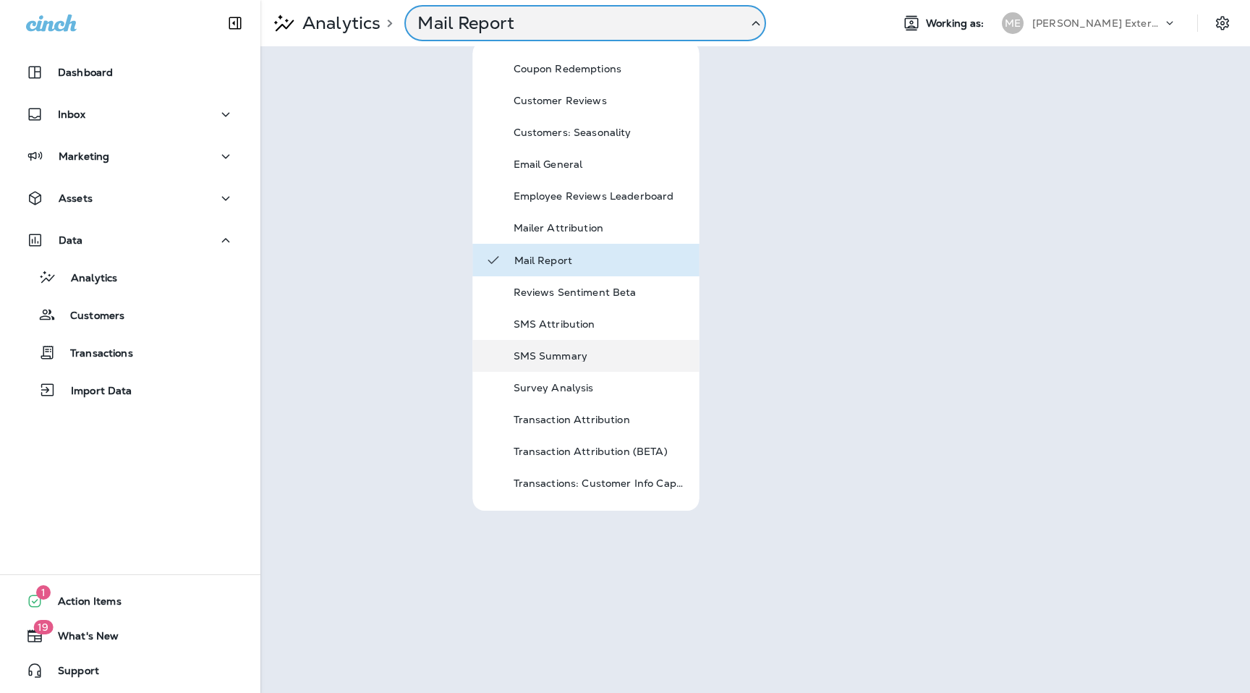
click at [545, 354] on p "SMS Summary" at bounding box center [600, 356] width 174 height 12
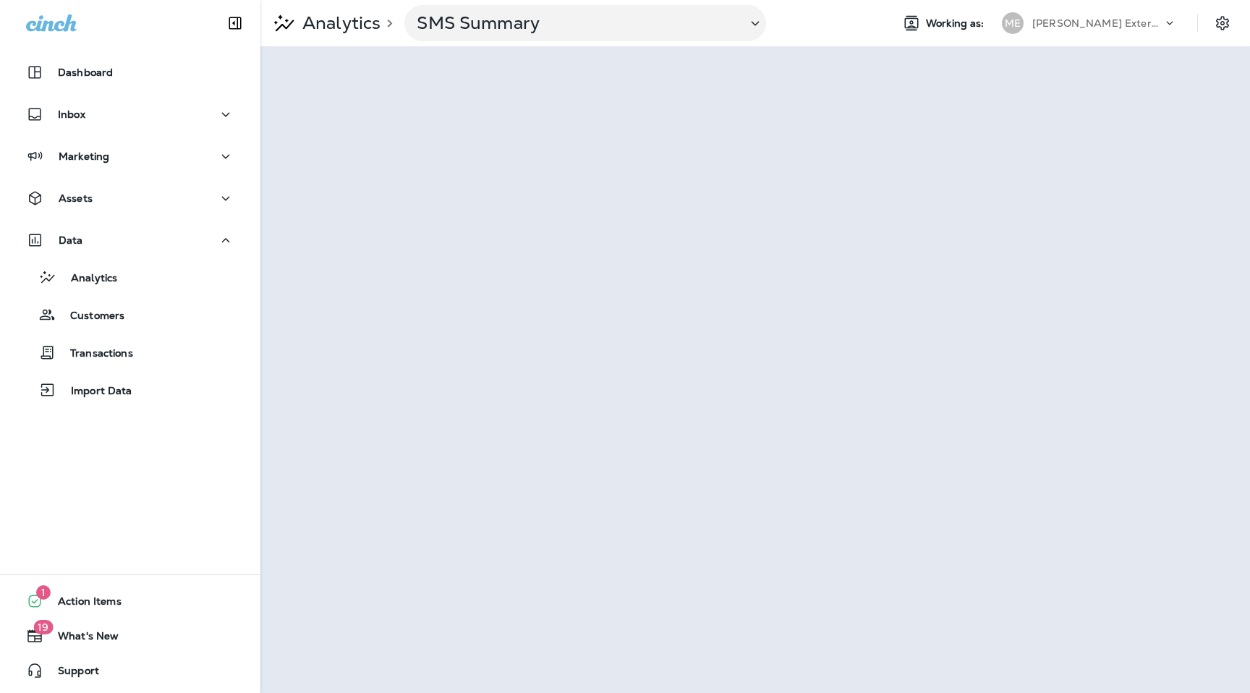
click at [1054, 30] on div "[PERSON_NAME] Exterminating" at bounding box center [1097, 23] width 130 height 22
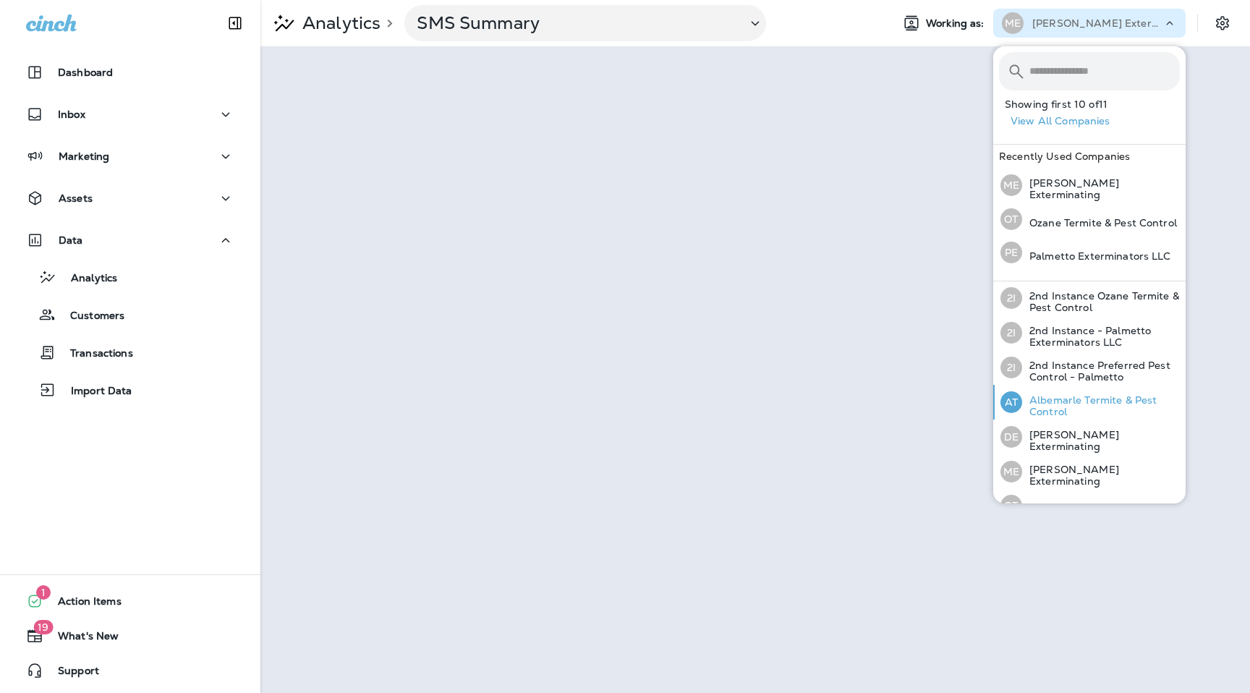
scroll to position [48, 0]
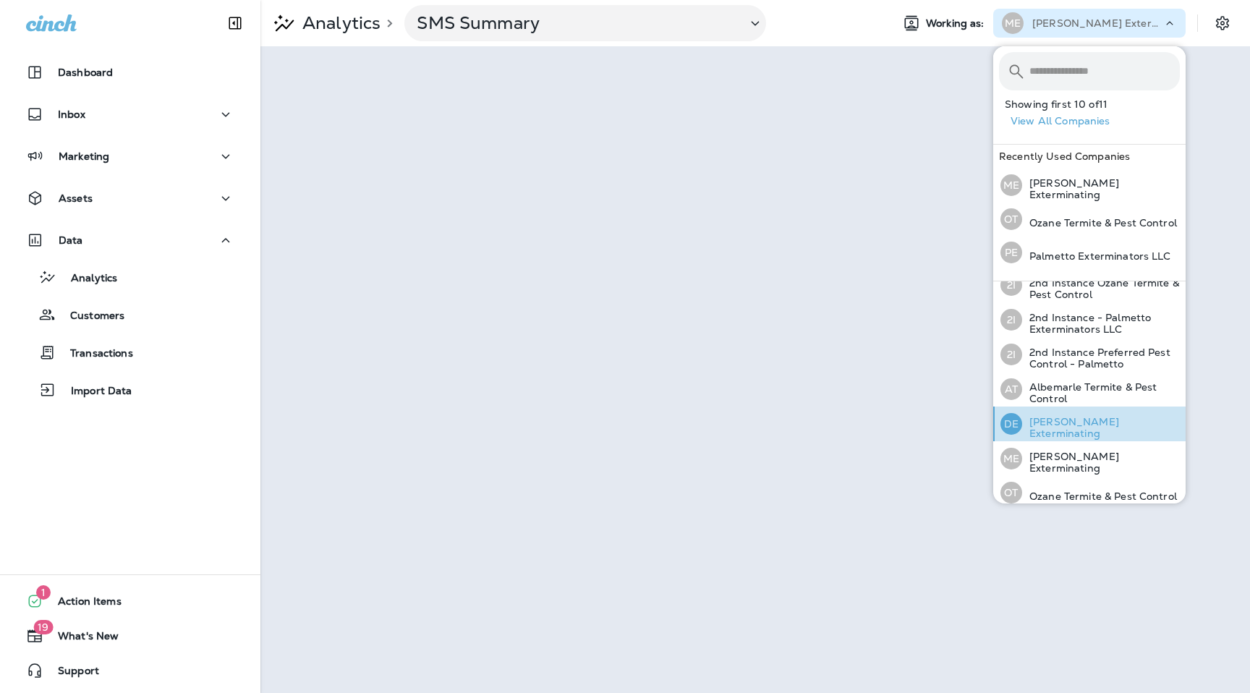
click at [1057, 434] on div "[PERSON_NAME] Exterminating" at bounding box center [1089, 423] width 191 height 35
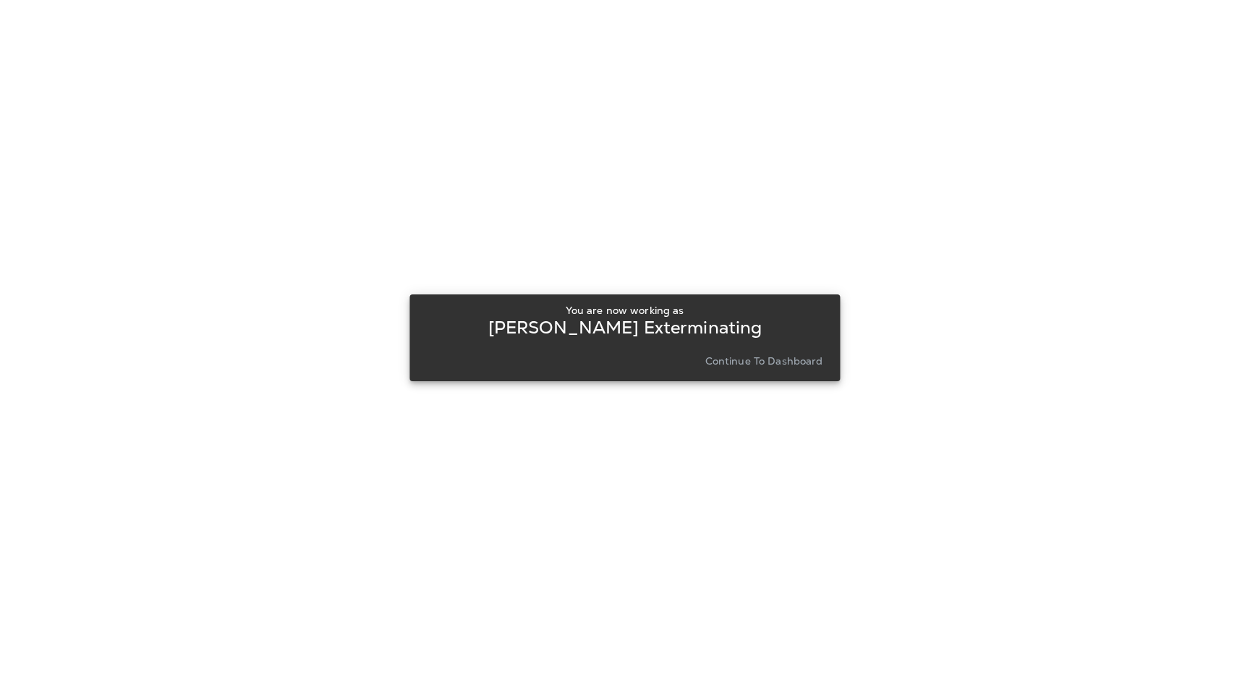
click at [780, 362] on p "Continue to Dashboard" at bounding box center [764, 361] width 118 height 12
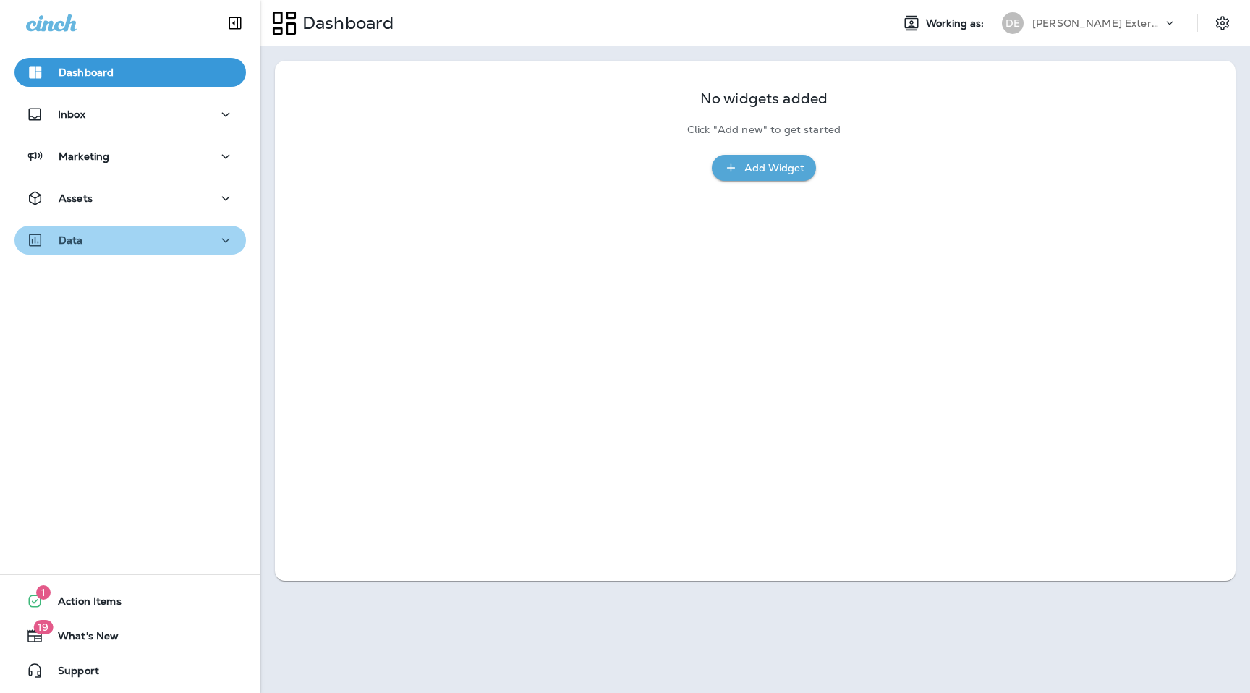
click at [209, 238] on div "Data" at bounding box center [130, 240] width 208 height 18
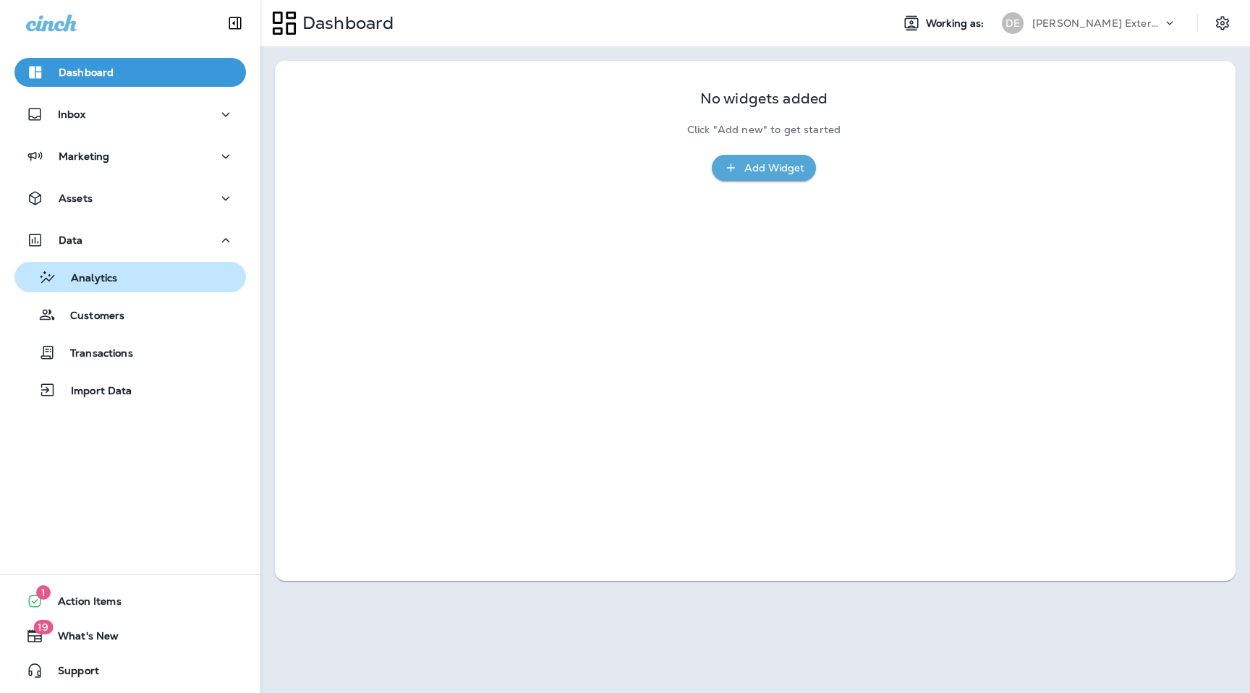
click at [156, 272] on div "Analytics" at bounding box center [130, 277] width 220 height 22
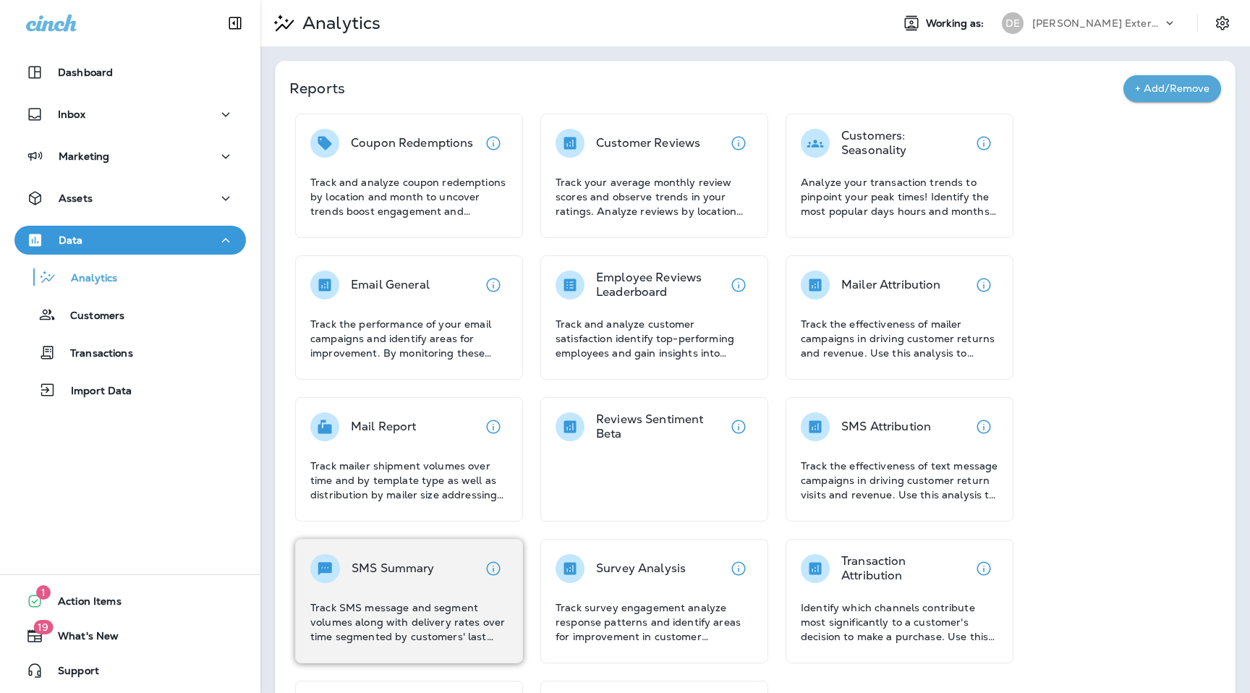
click at [419, 580] on div "SMS Summary" at bounding box center [392, 568] width 83 height 29
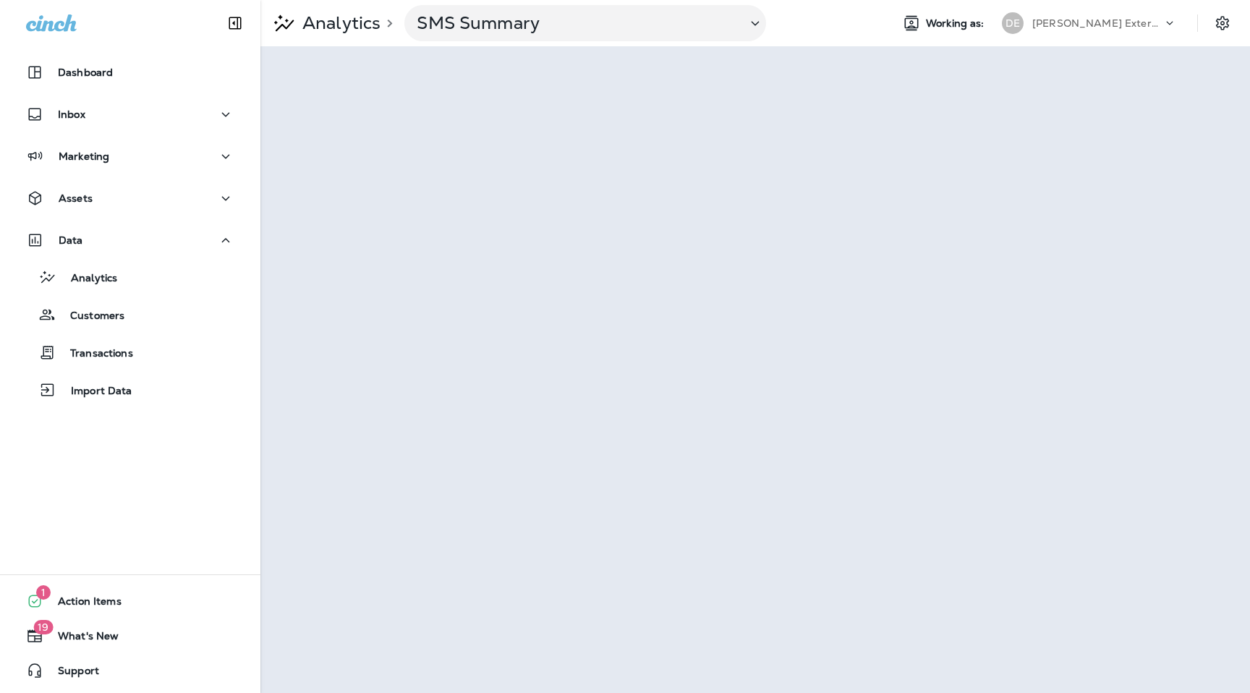
click at [1072, 22] on p "[PERSON_NAME] Exterminating" at bounding box center [1097, 23] width 130 height 12
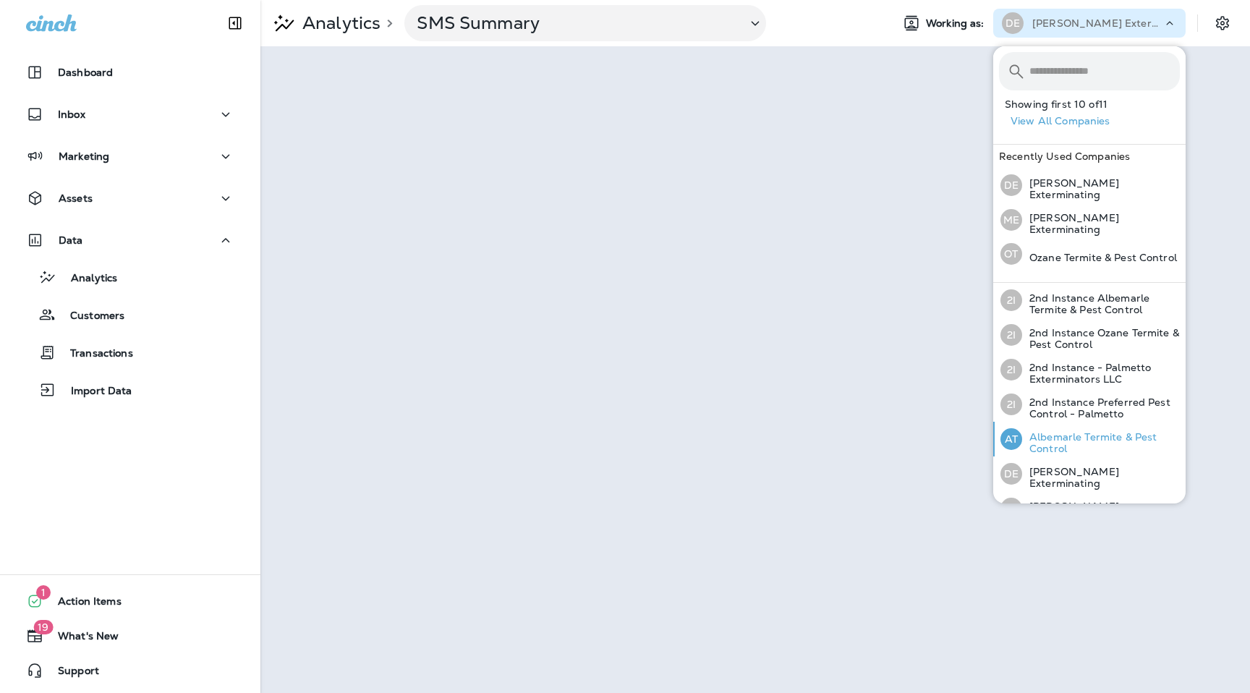
click at [1056, 434] on p "Albemarle Termite & Pest Control" at bounding box center [1101, 442] width 158 height 23
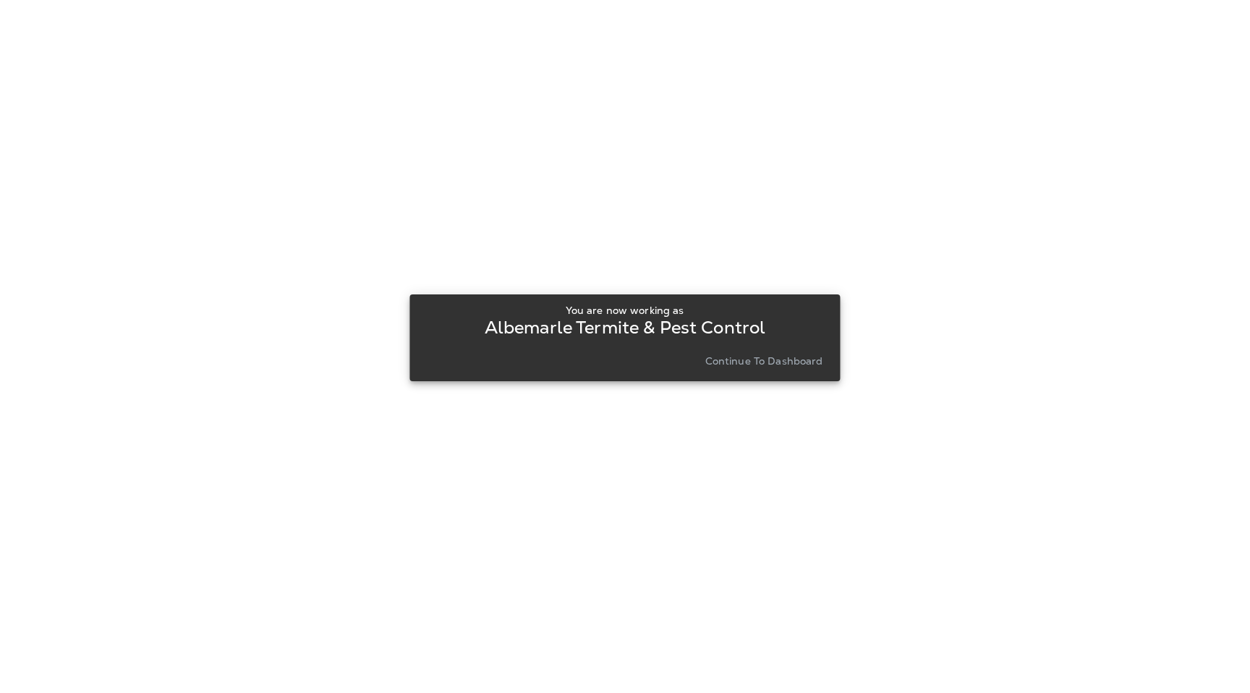
click at [727, 362] on p "Continue to Dashboard" at bounding box center [764, 361] width 118 height 12
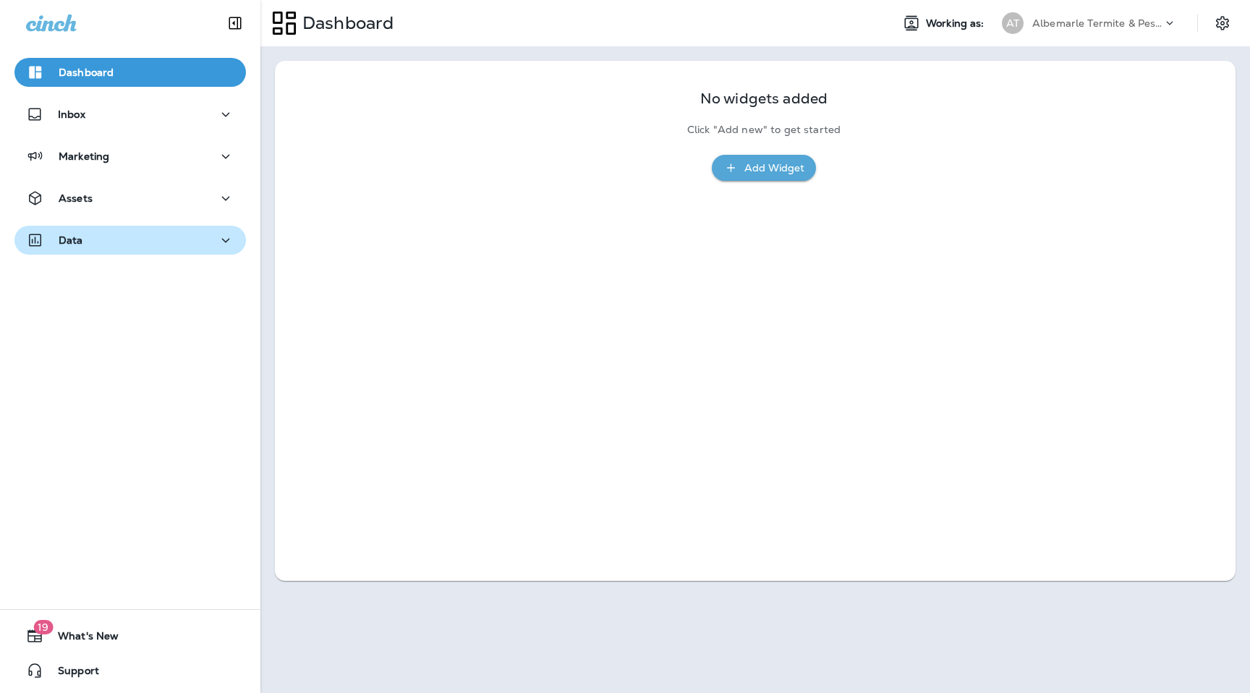
click at [231, 240] on icon "button" at bounding box center [225, 240] width 17 height 18
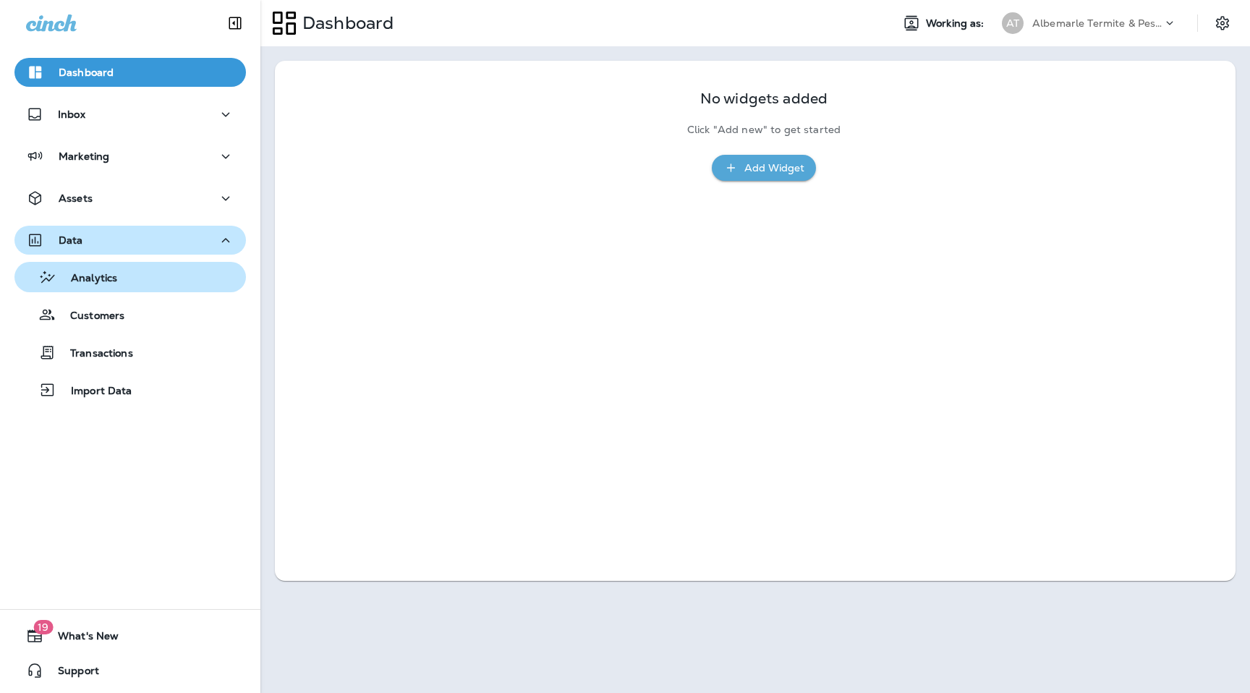
click at [117, 273] on div "Analytics" at bounding box center [130, 277] width 220 height 22
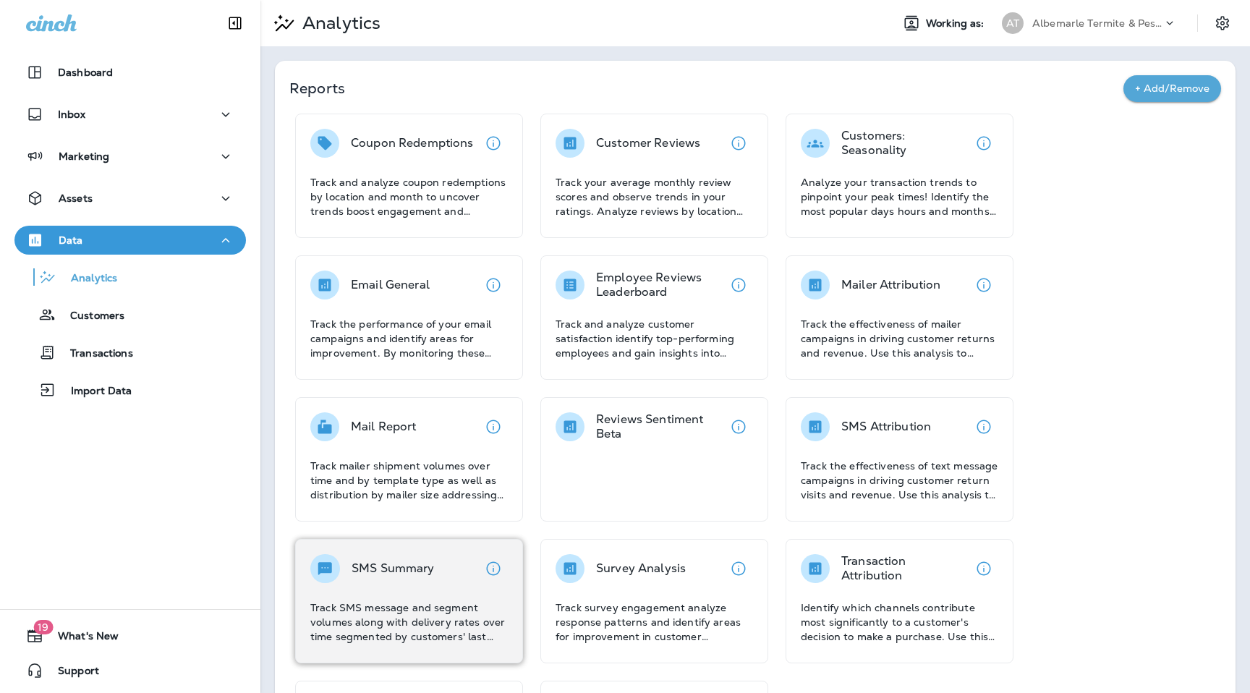
click at [367, 572] on p "SMS Summary" at bounding box center [392, 568] width 83 height 14
